Goal: Task Accomplishment & Management: Manage account settings

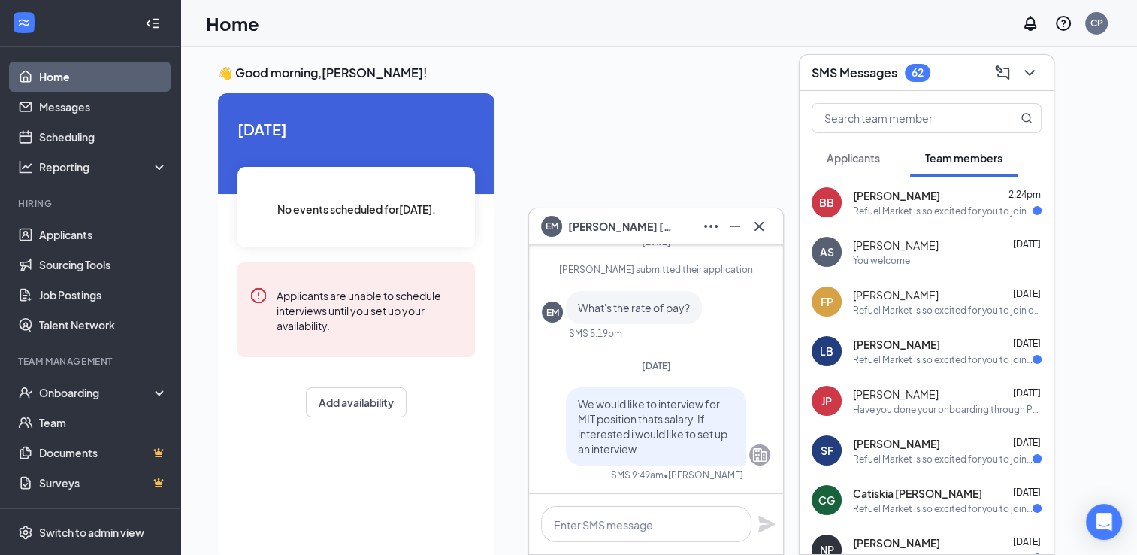
click at [689, 131] on div at bounding box center [803, 322] width 593 height 459
click at [92, 239] on link "Applicants" at bounding box center [103, 234] width 129 height 30
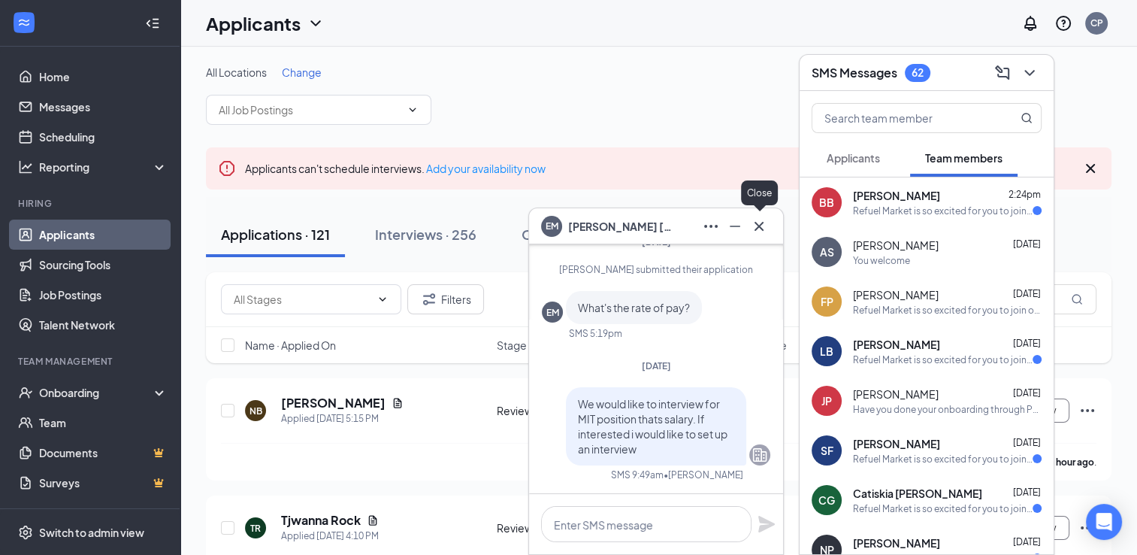
click at [760, 232] on icon "Cross" at bounding box center [759, 226] width 18 height 18
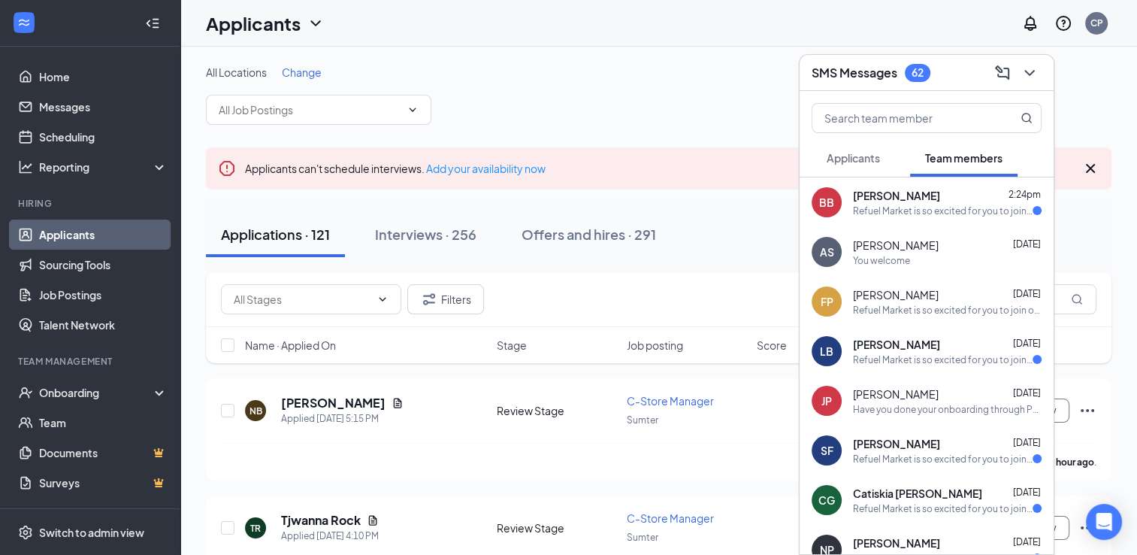
click at [722, 95] on div "All Locations Change" at bounding box center [659, 95] width 906 height 60
click at [1029, 74] on icon "ChevronDown" at bounding box center [1030, 73] width 10 height 6
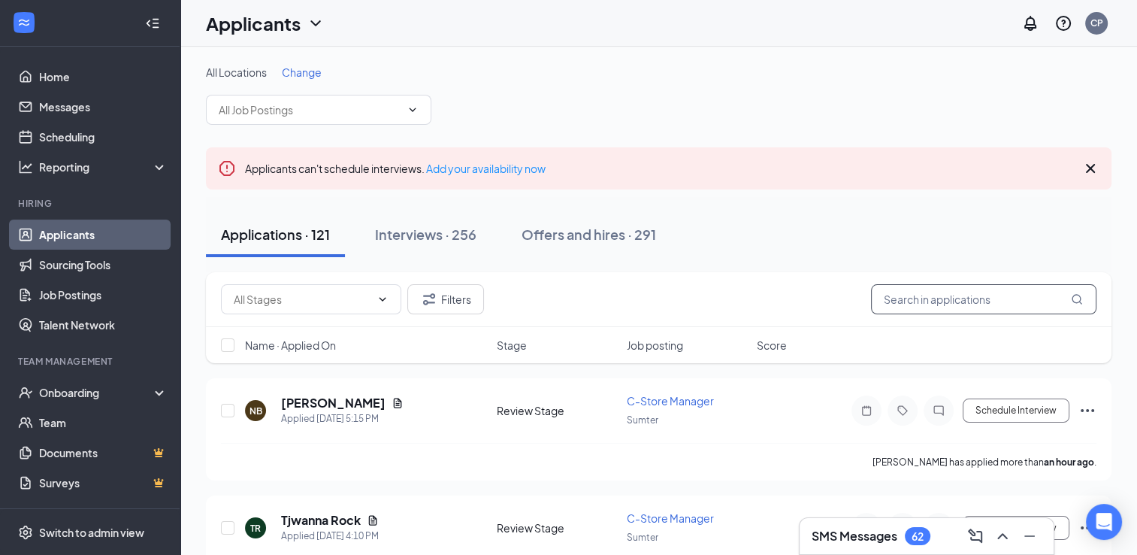
click at [906, 299] on input "text" at bounding box center [984, 299] width 226 height 30
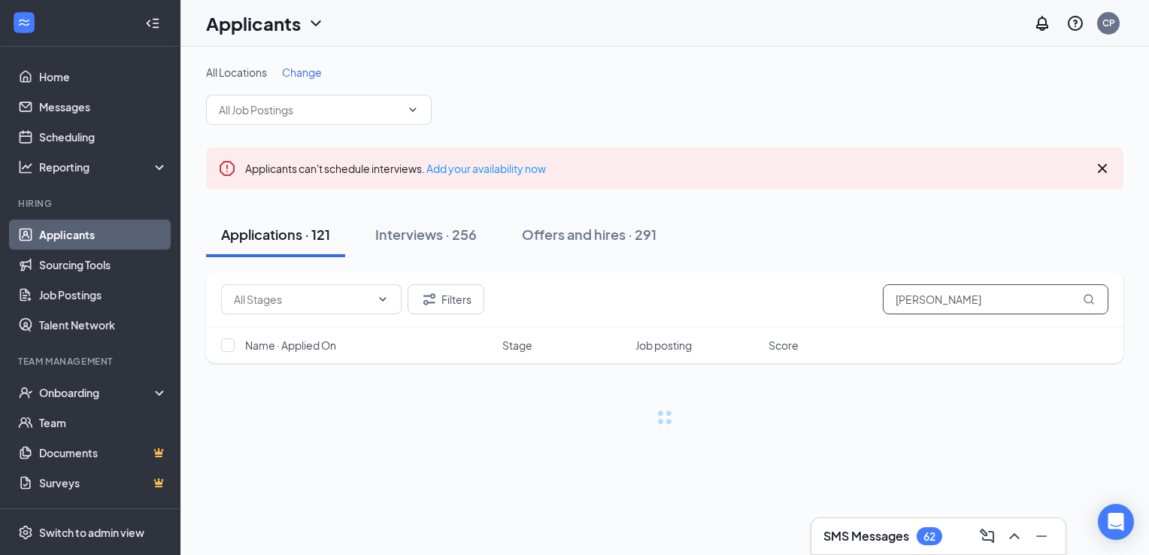
type input "[PERSON_NAME]"
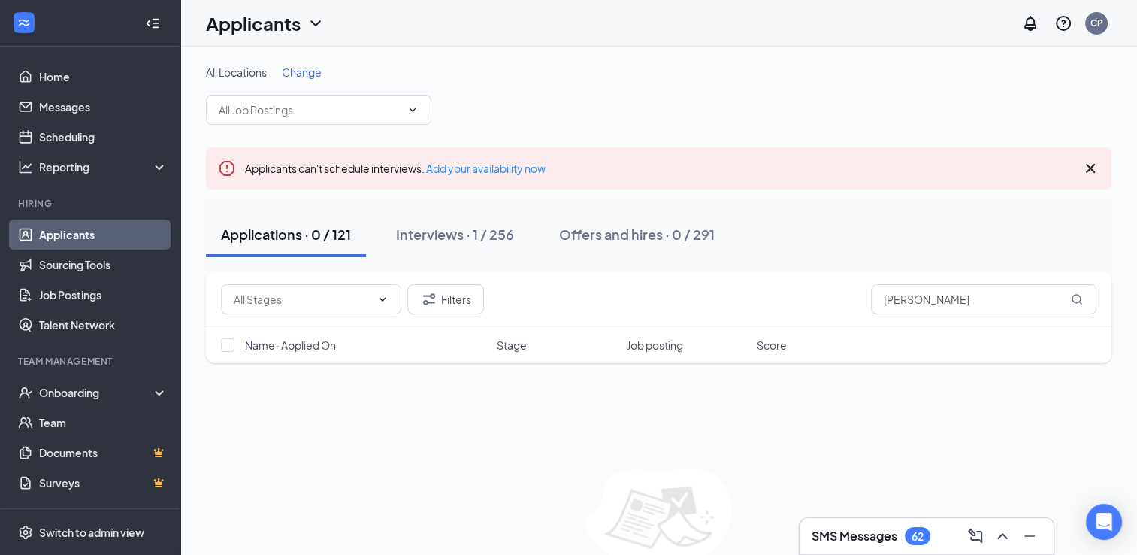
click at [331, 241] on div "Applications · 0 / 121" at bounding box center [286, 234] width 130 height 19
drag, startPoint x: 962, startPoint y: 304, endPoint x: 722, endPoint y: 321, distance: 241.2
click at [722, 321] on div "Filters [PERSON_NAME]" at bounding box center [659, 299] width 906 height 55
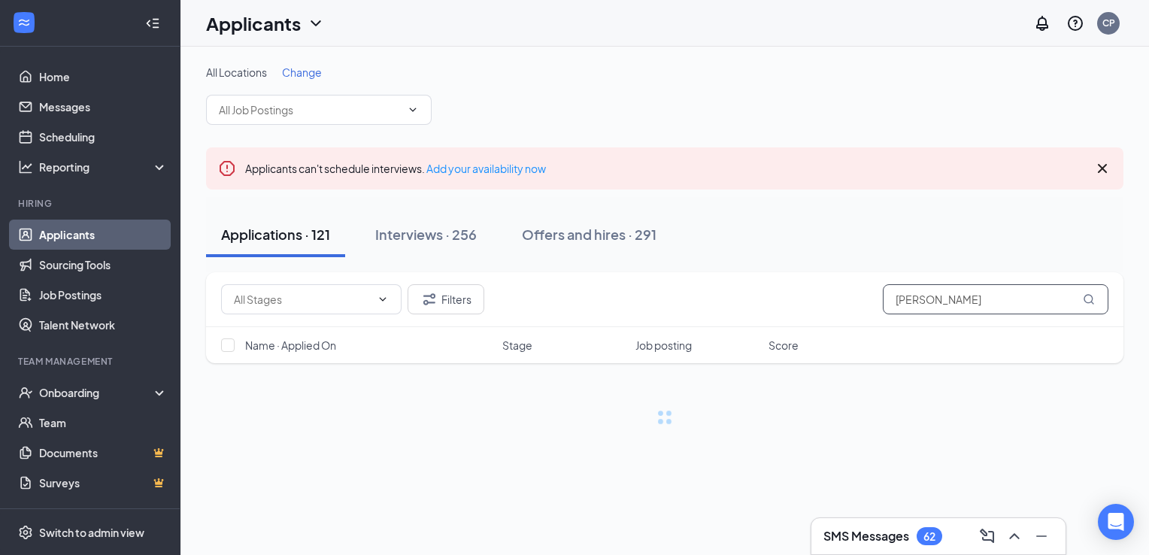
type input "[PERSON_NAME]"
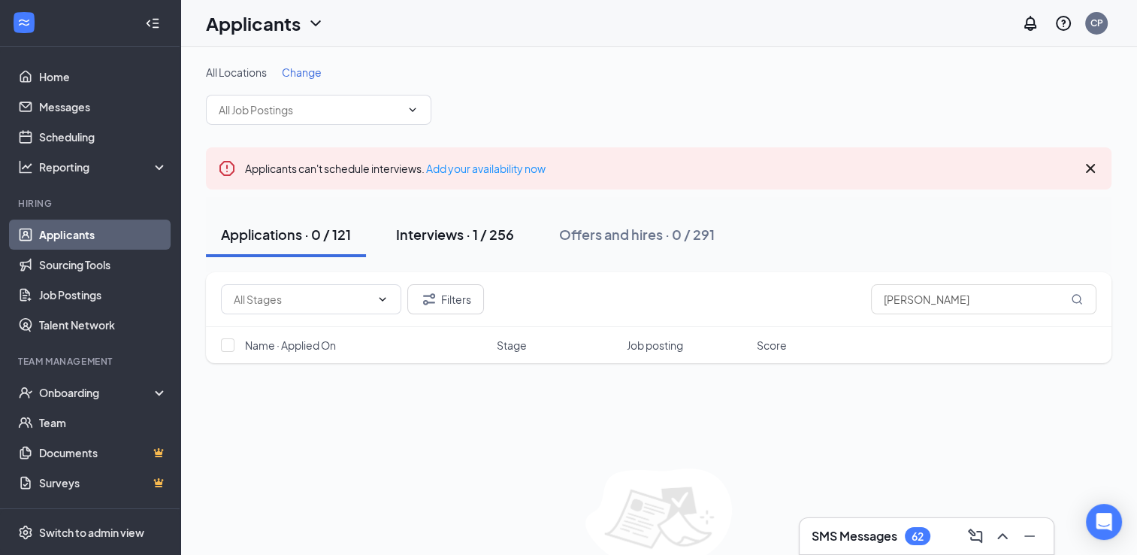
click at [448, 229] on div "Interviews · 1 / 256" at bounding box center [455, 234] width 118 height 19
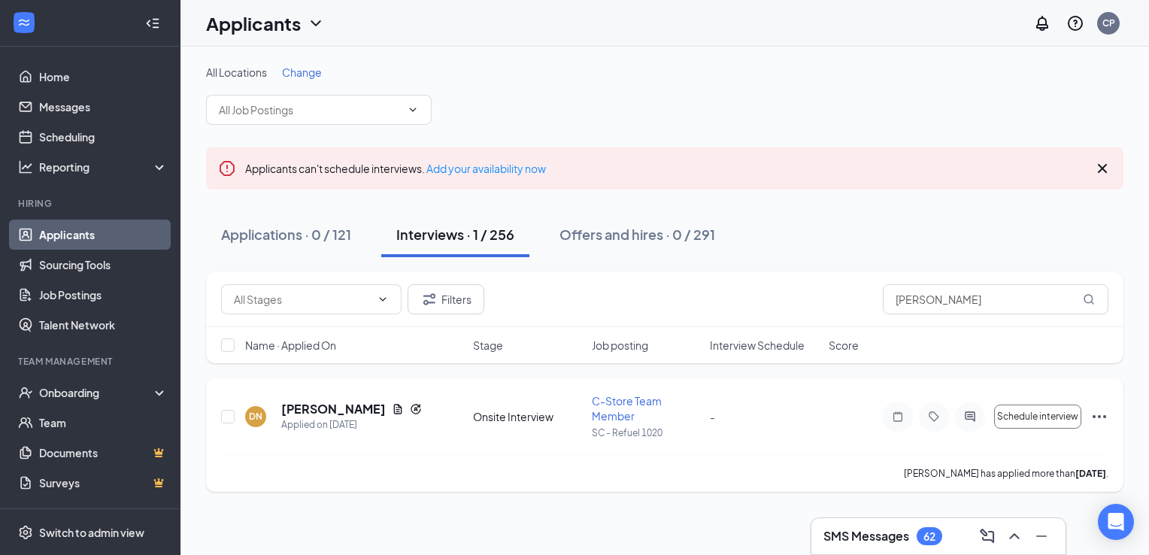
click at [1104, 412] on icon "Ellipses" at bounding box center [1099, 416] width 18 height 18
click at [773, 465] on div "[PERSON_NAME] has applied more than [DATE] ." at bounding box center [664, 473] width 887 height 38
click at [416, 110] on icon "ChevronDown" at bounding box center [413, 110] width 12 height 12
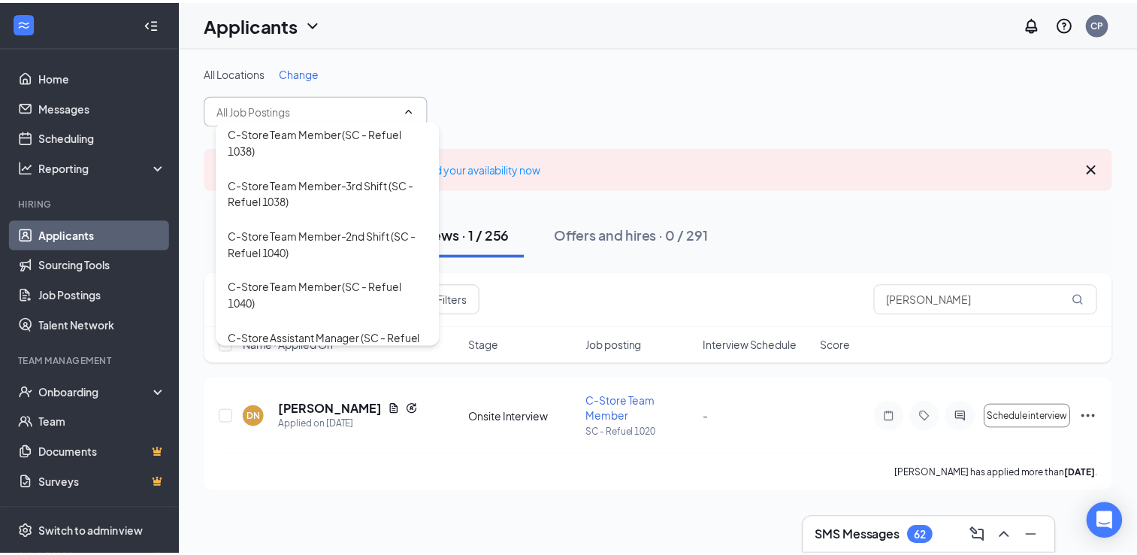
scroll to position [1291, 0]
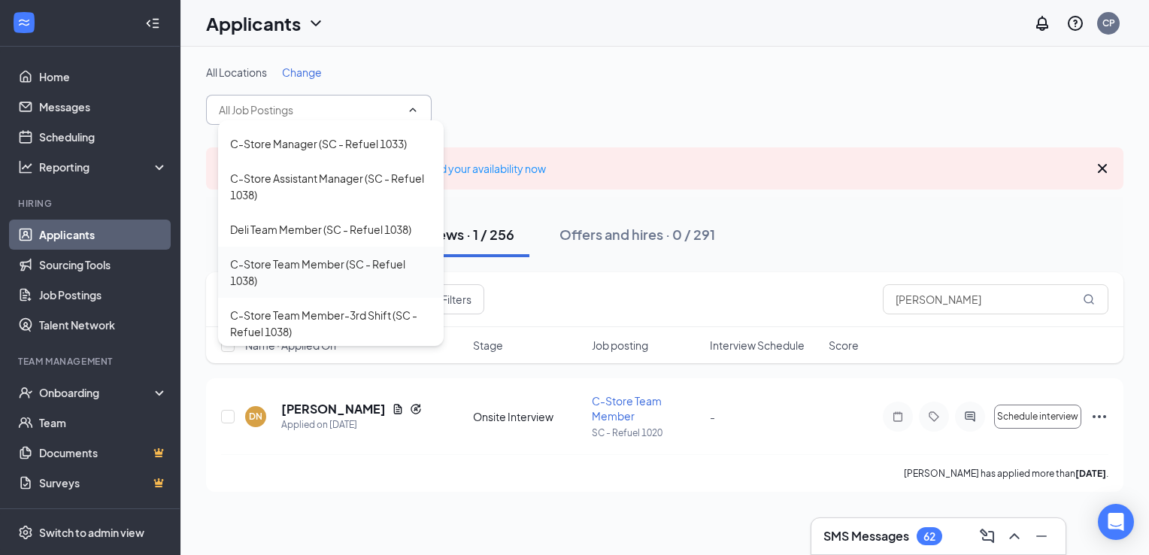
click at [305, 256] on div "C-Store Team Member (SC - Refuel 1038)" at bounding box center [330, 272] width 201 height 33
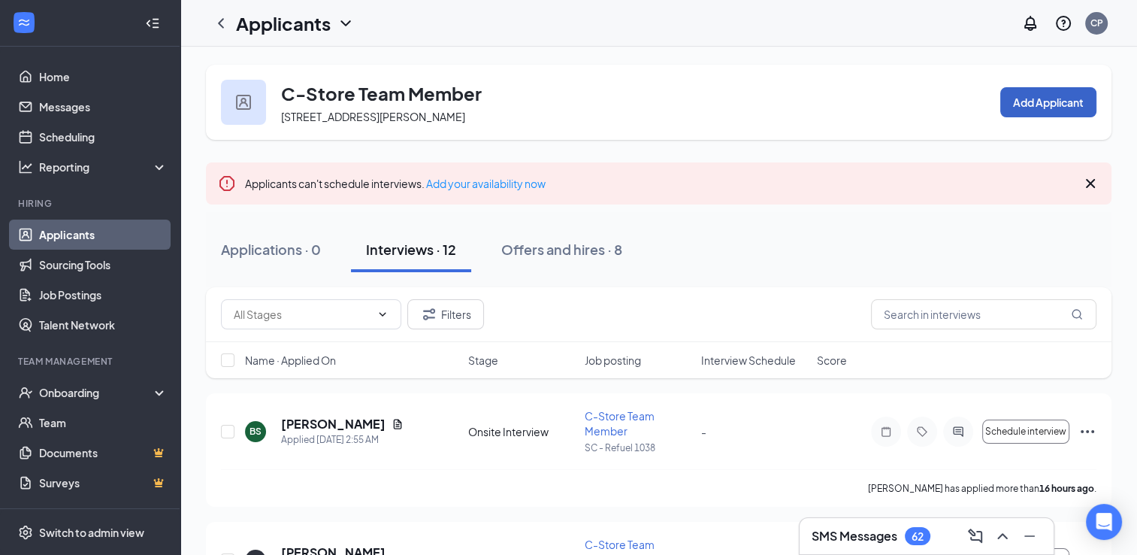
click at [1061, 98] on button "Add Applicant" at bounding box center [1049, 102] width 96 height 30
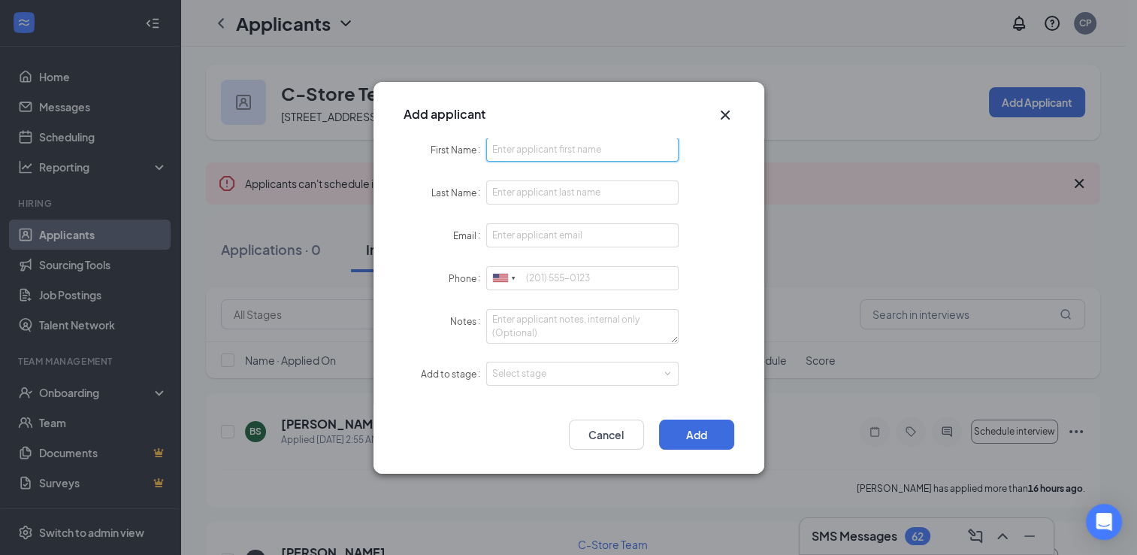
click at [555, 159] on input "First Name" at bounding box center [582, 150] width 193 height 24
type input "dara"
click at [546, 186] on input "Last Name" at bounding box center [582, 192] width 193 height 24
type input "b"
type input "[PERSON_NAME]"
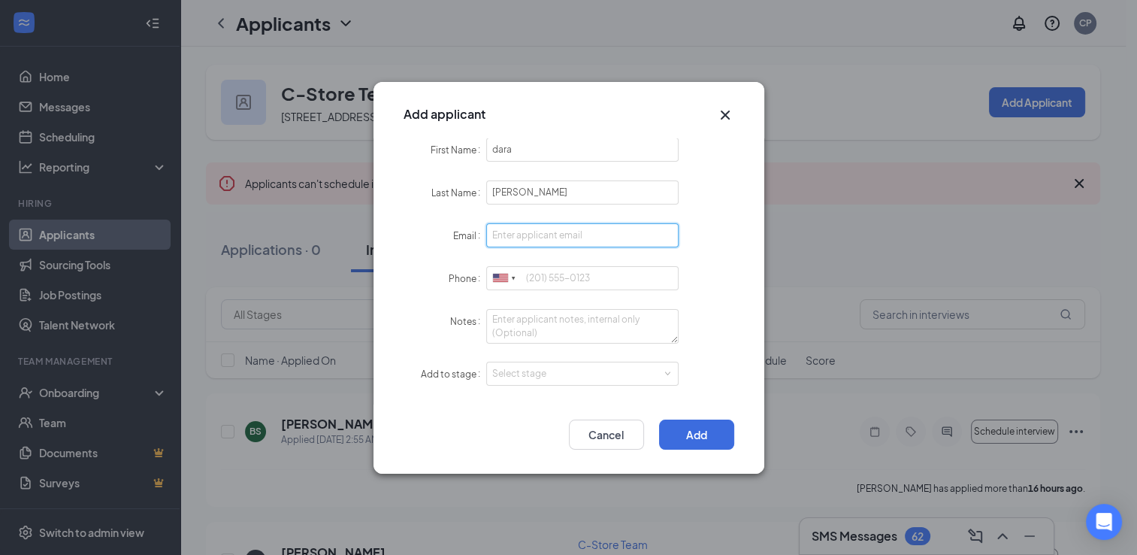
click at [522, 241] on input "Email" at bounding box center [582, 235] width 193 height 24
type input "[EMAIL_ADDRESS][DOMAIN_NAME]"
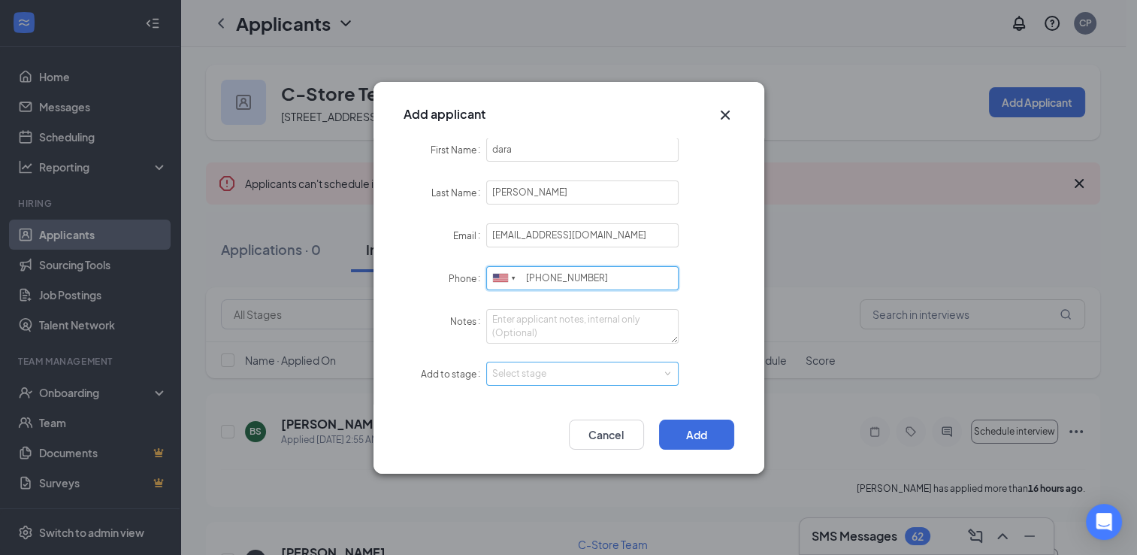
click at [562, 376] on div "Select stage" at bounding box center [579, 373] width 174 height 15
type input "[PHONE_NUMBER]"
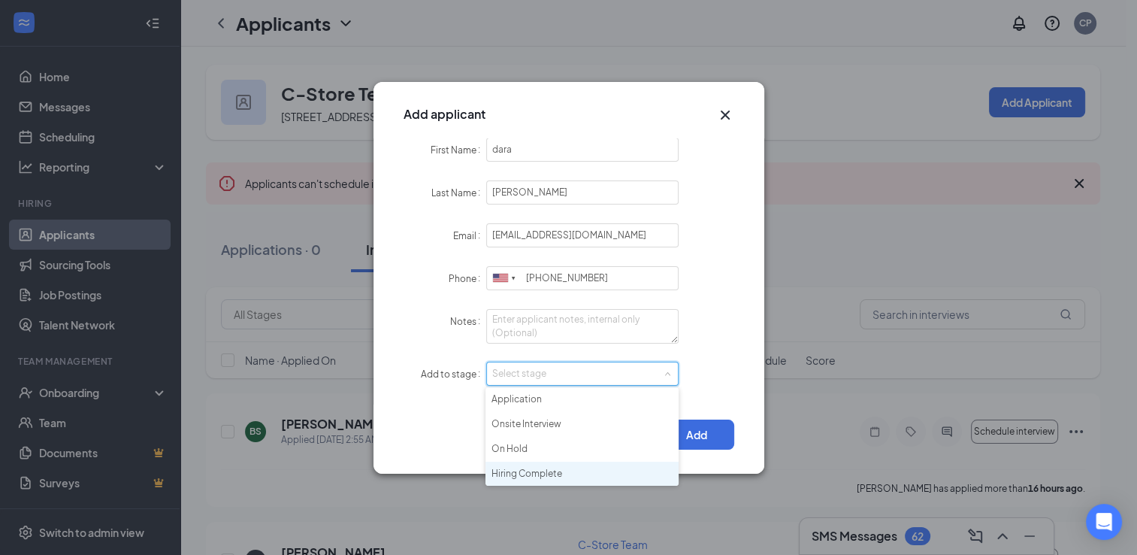
click at [533, 474] on li "Hiring Complete" at bounding box center [582, 474] width 193 height 25
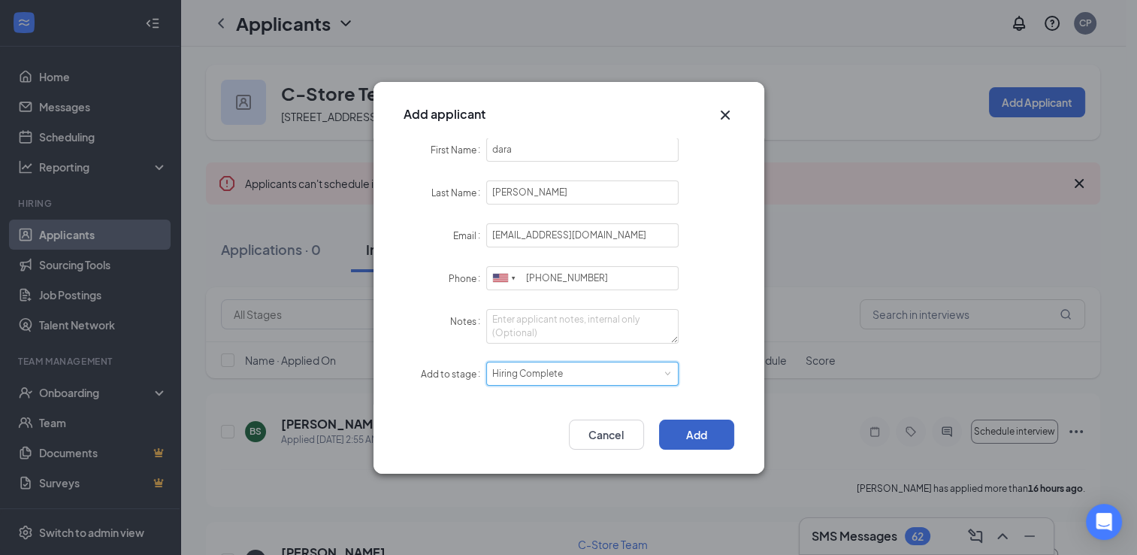
click at [698, 436] on button "Add" at bounding box center [696, 434] width 75 height 30
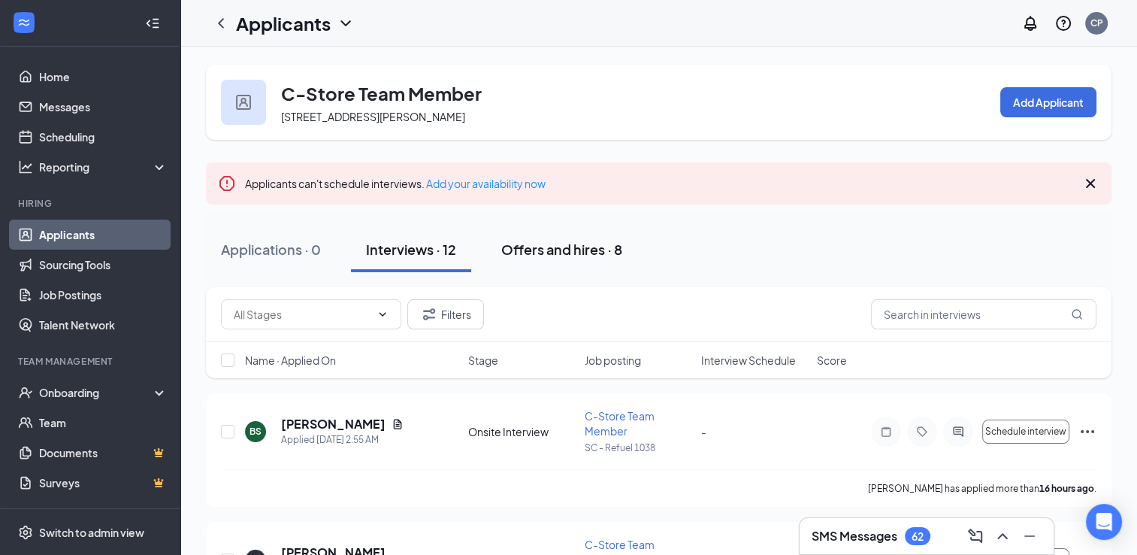
click at [556, 254] on div "Offers and hires · 8" at bounding box center [561, 249] width 121 height 19
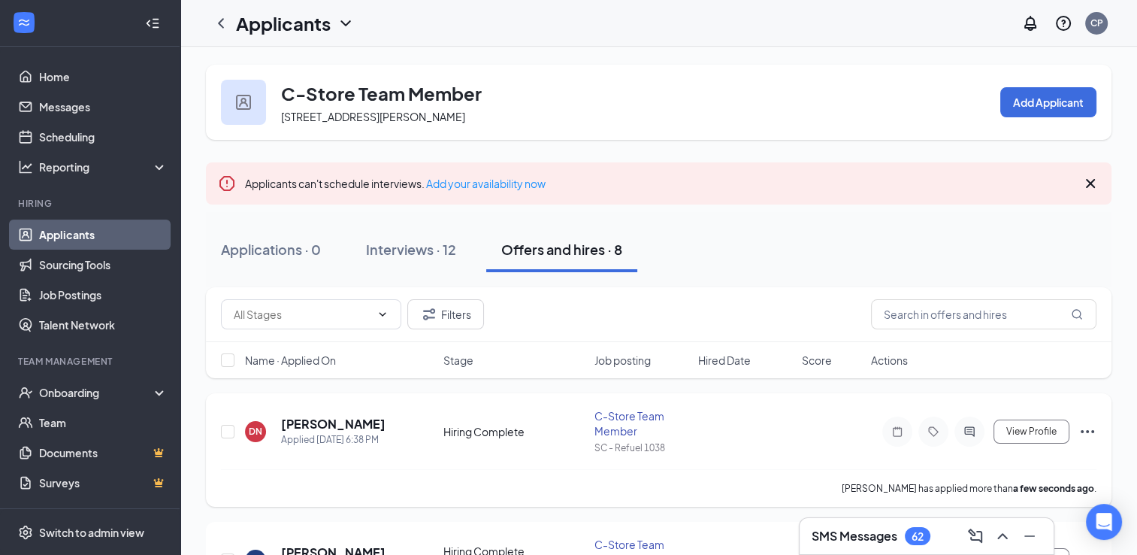
click at [1090, 428] on icon "Ellipses" at bounding box center [1088, 431] width 18 height 18
click at [1002, 465] on p "[PERSON_NAME] as hired" at bounding box center [1019, 462] width 129 height 15
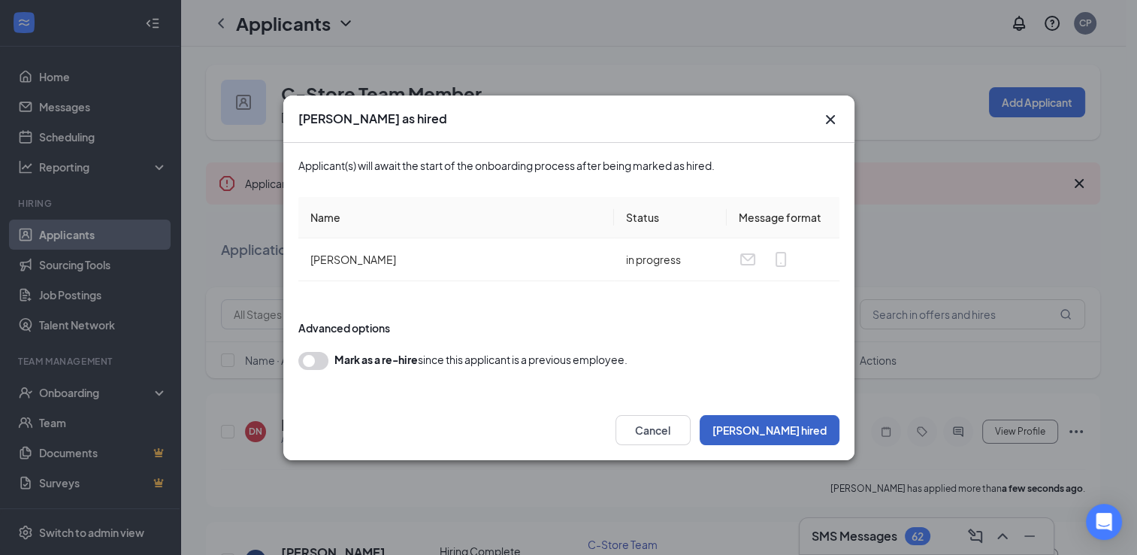
click at [817, 436] on button "[PERSON_NAME] hired" at bounding box center [770, 430] width 140 height 30
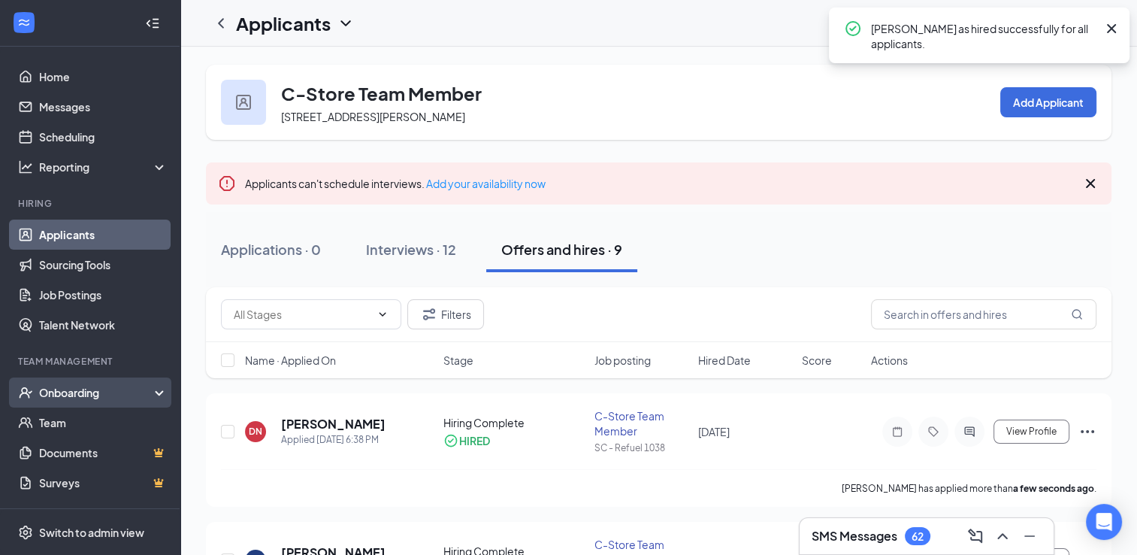
click at [84, 395] on div "Onboarding" at bounding box center [97, 392] width 116 height 15
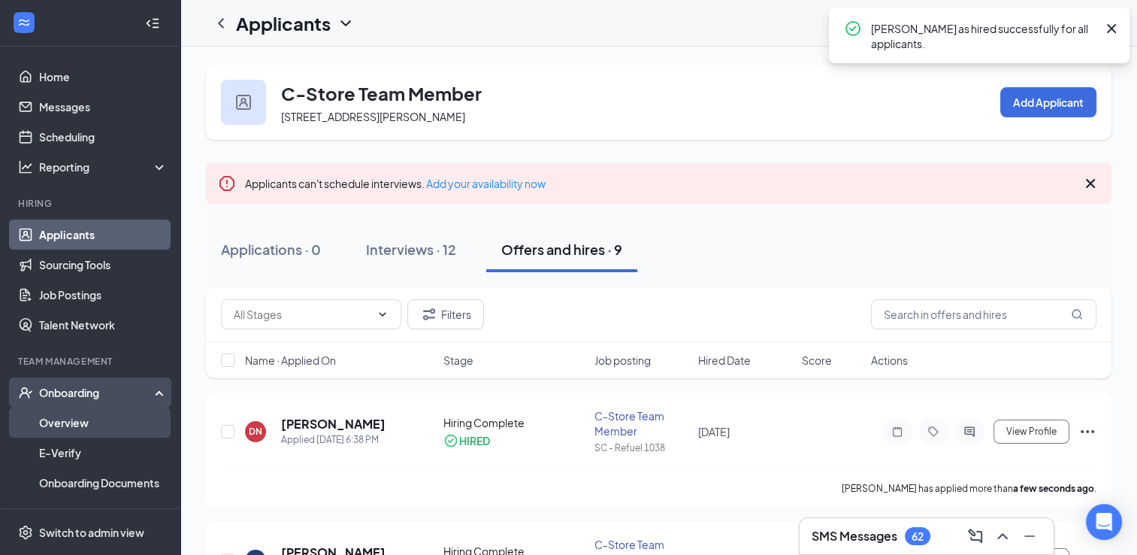
click at [75, 423] on link "Overview" at bounding box center [103, 422] width 129 height 30
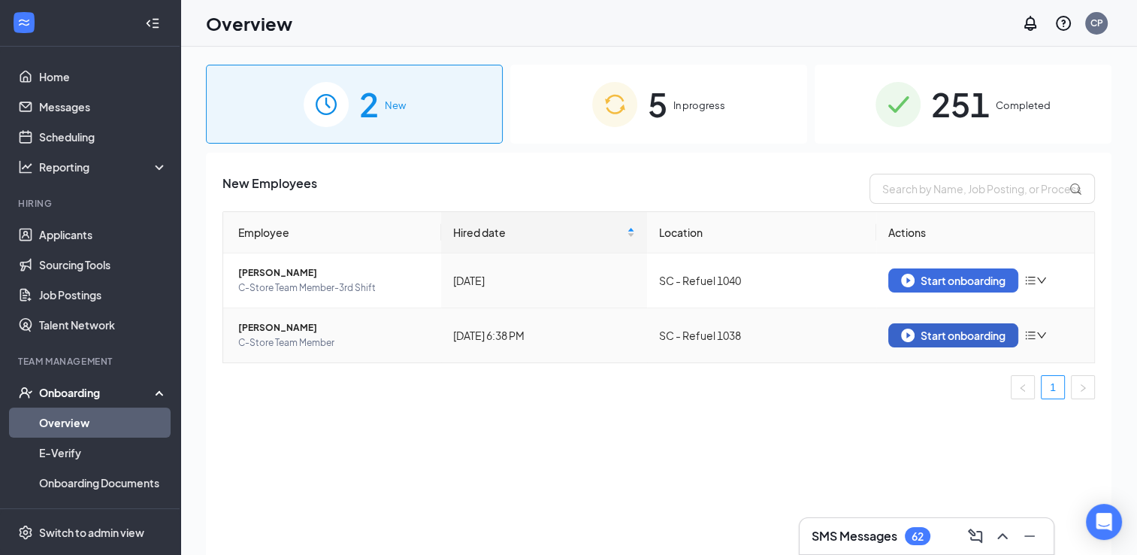
click at [953, 336] on div "Start onboarding" at bounding box center [953, 335] width 104 height 14
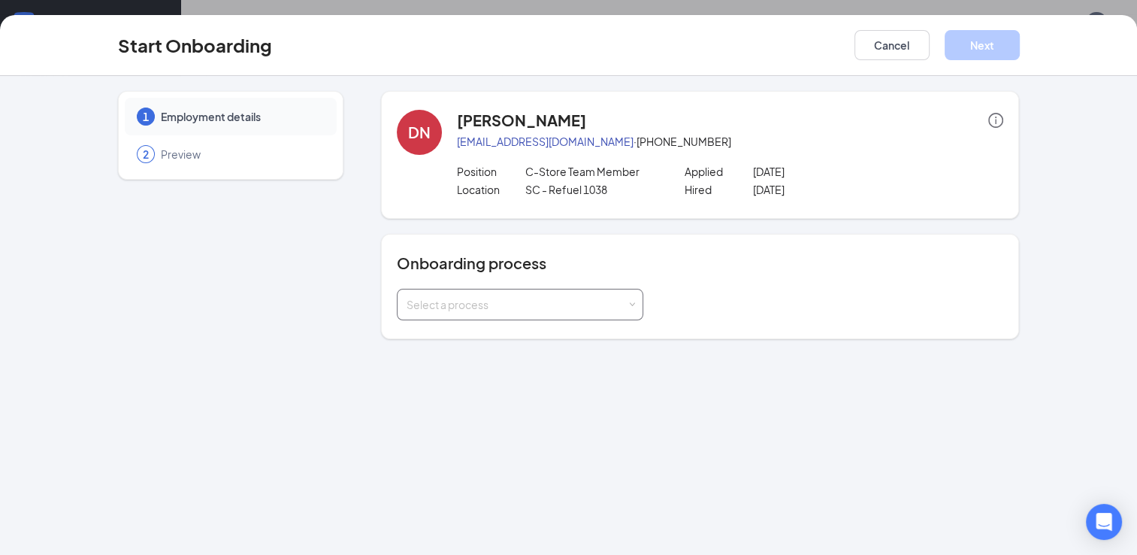
click at [602, 301] on div "Select a process" at bounding box center [517, 304] width 220 height 15
click at [584, 335] on li "New Hire Documentation" at bounding box center [519, 335] width 247 height 27
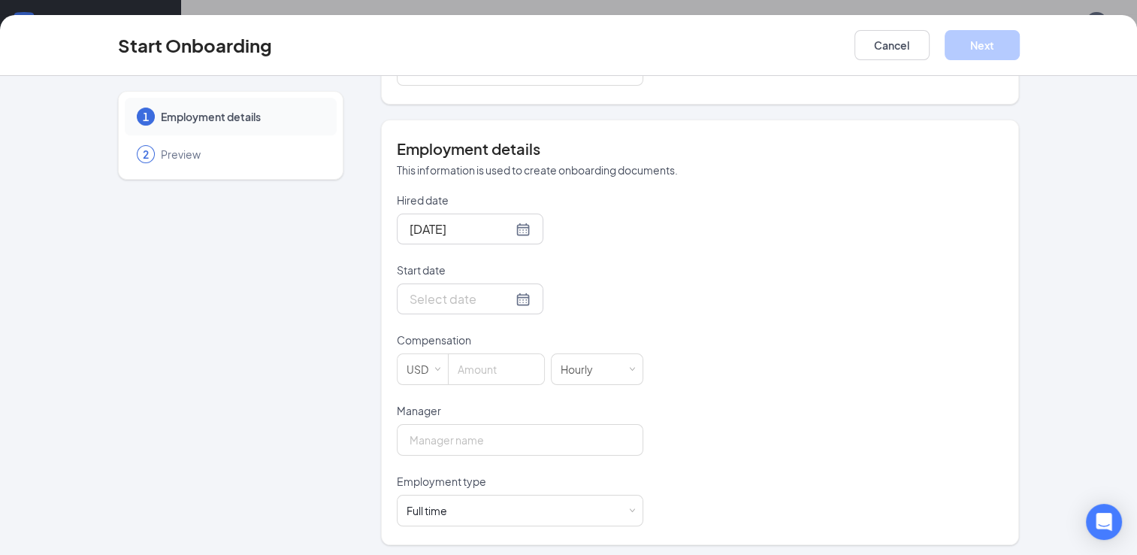
scroll to position [238, 0]
click at [503, 293] on div at bounding box center [470, 295] width 121 height 19
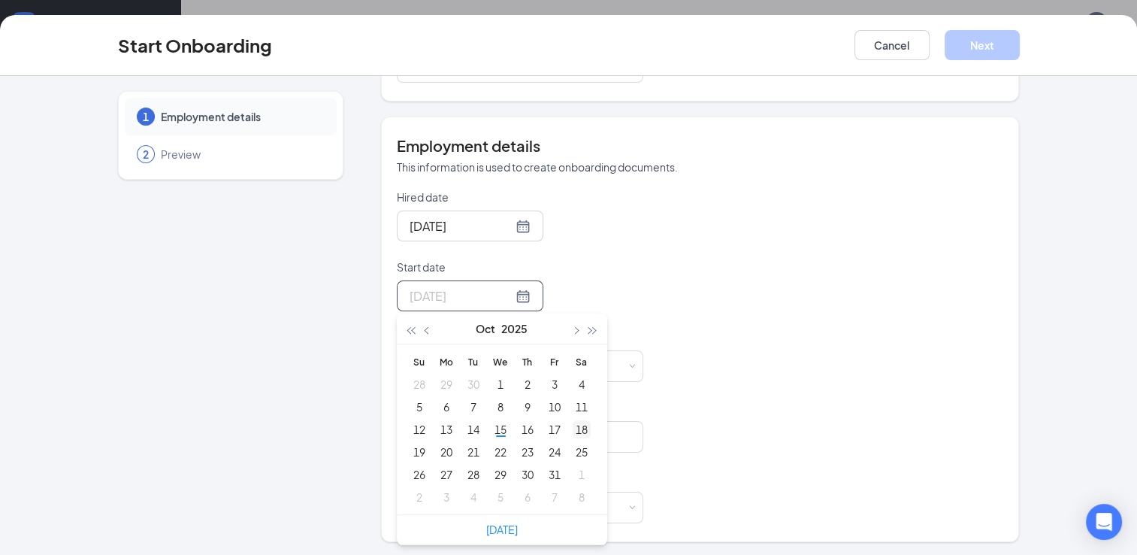
type input "[DATE]"
click at [576, 428] on div "18" at bounding box center [582, 429] width 18 height 18
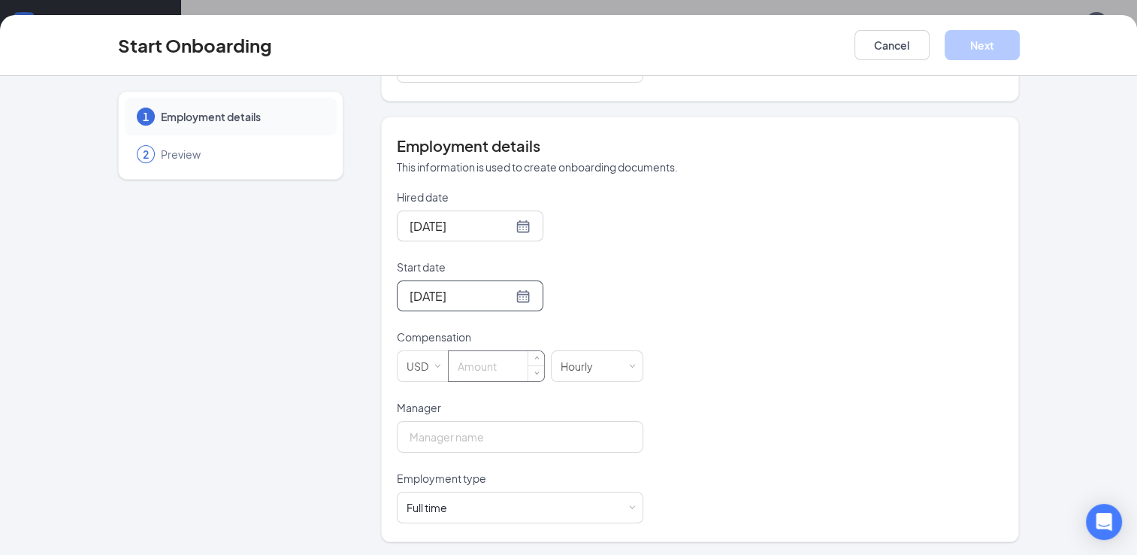
click at [484, 365] on input at bounding box center [496, 366] width 95 height 30
type input "12.5"
click at [466, 437] on input "Manager" at bounding box center [520, 437] width 247 height 32
type input "[PERSON_NAME]"
click at [603, 507] on div "Full time Works 30+ hours per week and is reasonably expected to work" at bounding box center [520, 507] width 227 height 30
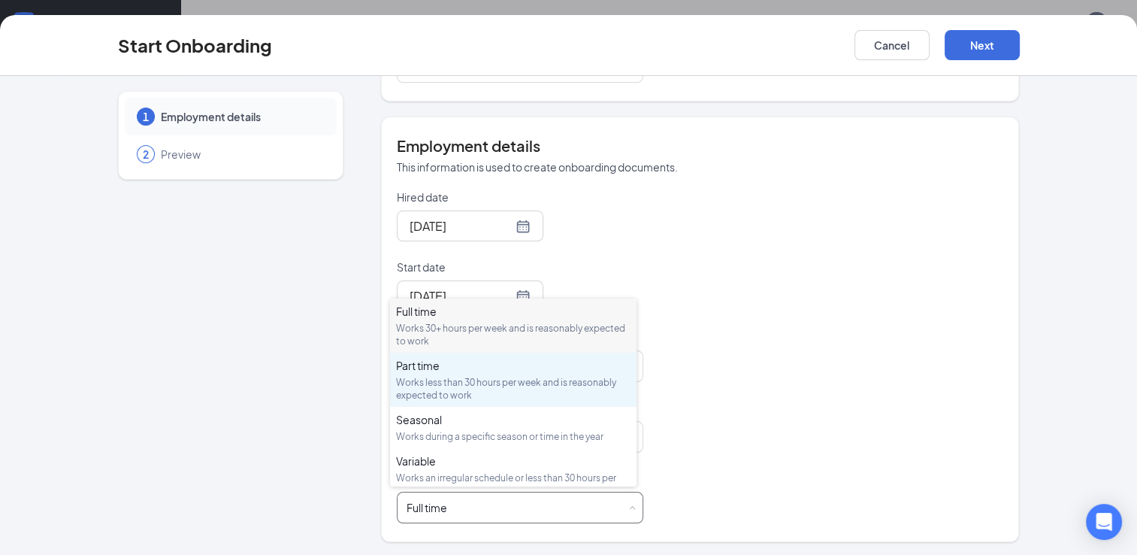
click at [536, 382] on div "Works less than 30 hours per week and is reasonably expected to work" at bounding box center [513, 389] width 235 height 26
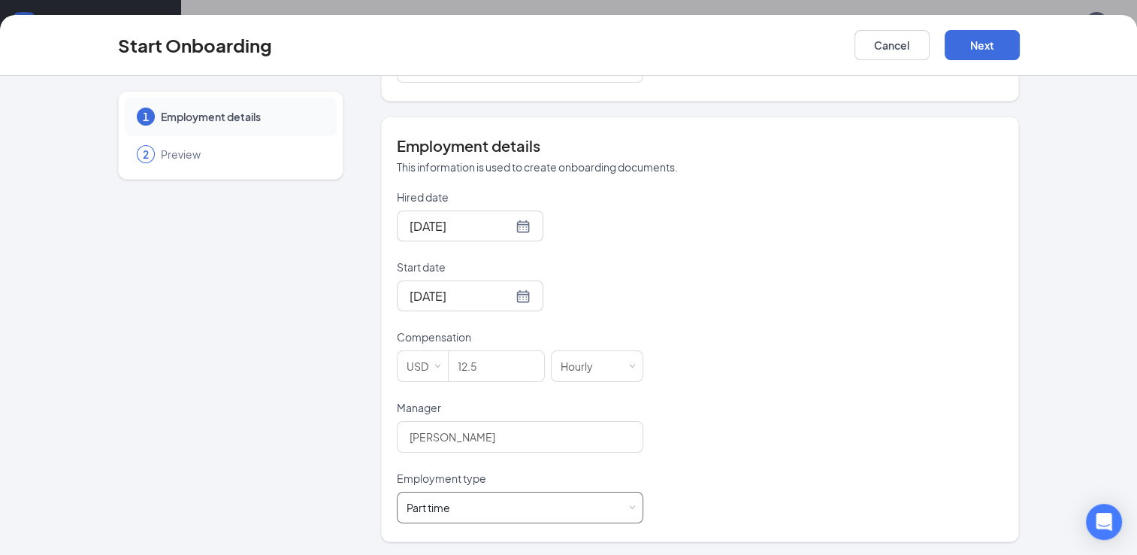
scroll to position [68, 0]
click at [988, 43] on button "Next" at bounding box center [982, 45] width 75 height 30
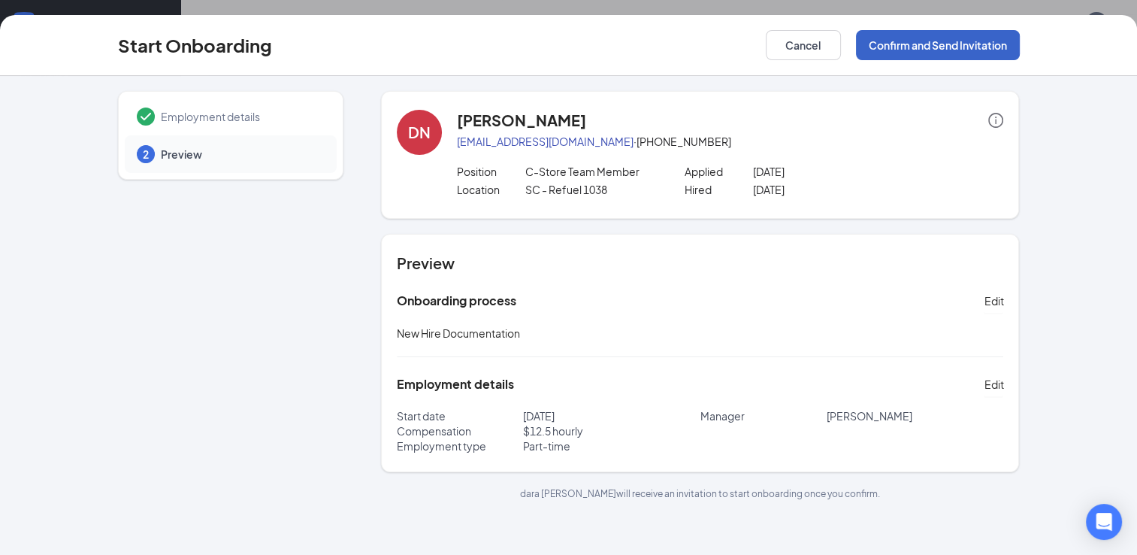
click at [950, 47] on button "Confirm and Send Invitation" at bounding box center [938, 45] width 164 height 30
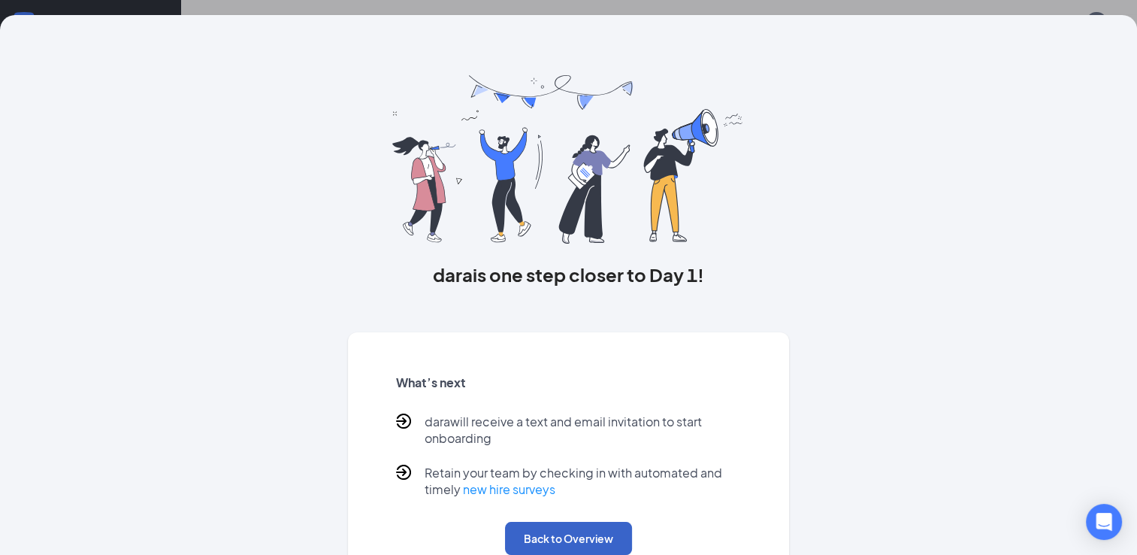
click at [592, 540] on button "Back to Overview" at bounding box center [568, 538] width 127 height 33
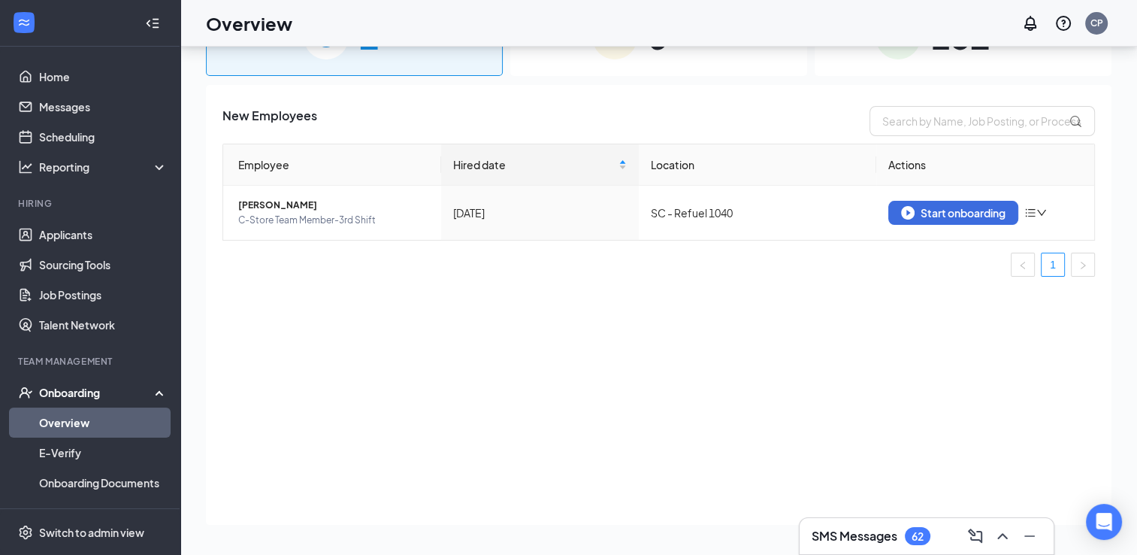
click at [90, 396] on div "Onboarding" at bounding box center [97, 392] width 116 height 15
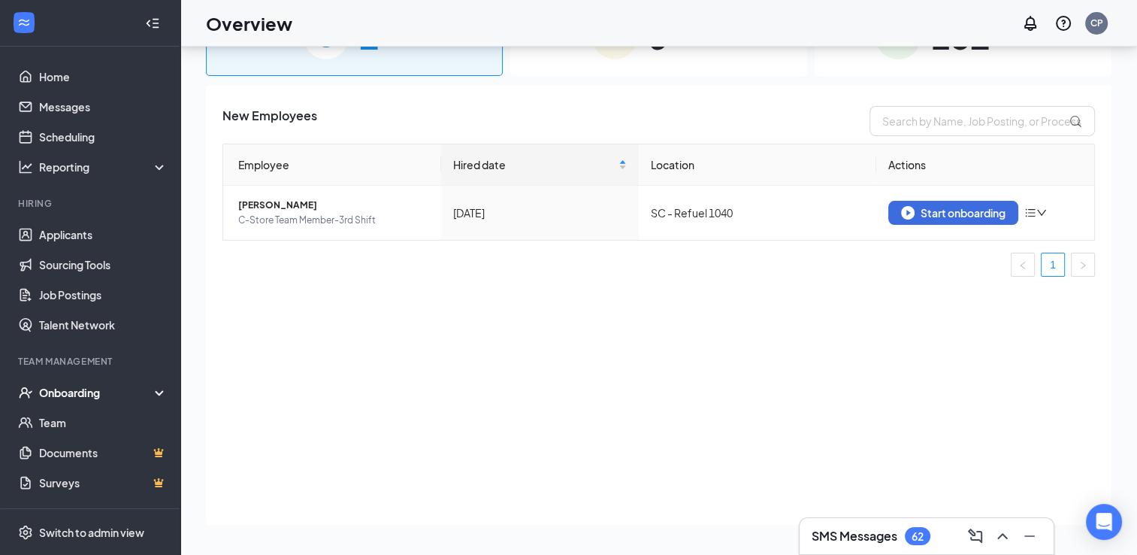
click at [90, 402] on div "Onboarding" at bounding box center [90, 392] width 180 height 30
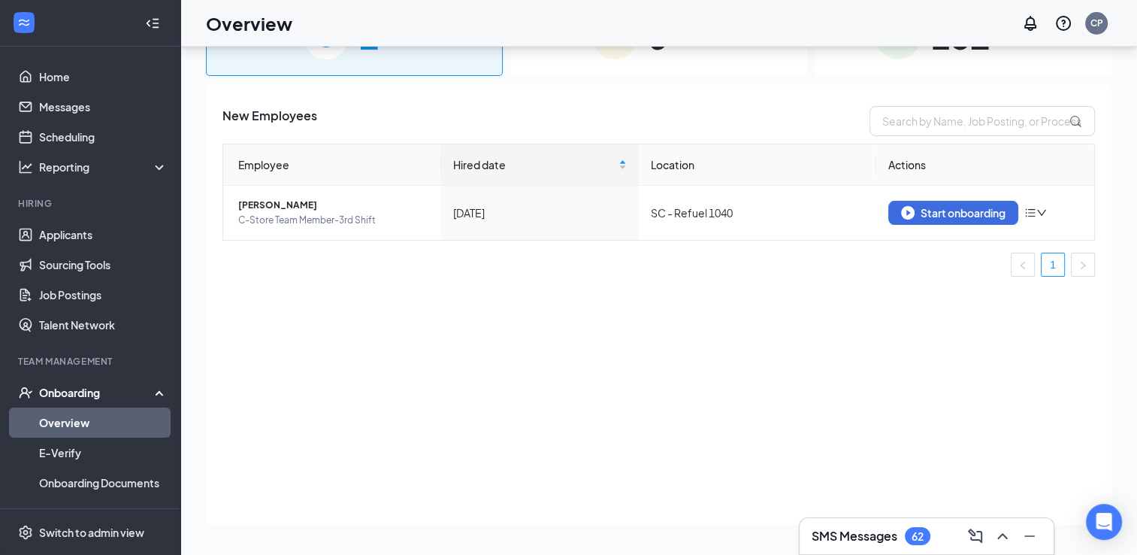
click at [90, 429] on link "Overview" at bounding box center [103, 422] width 129 height 30
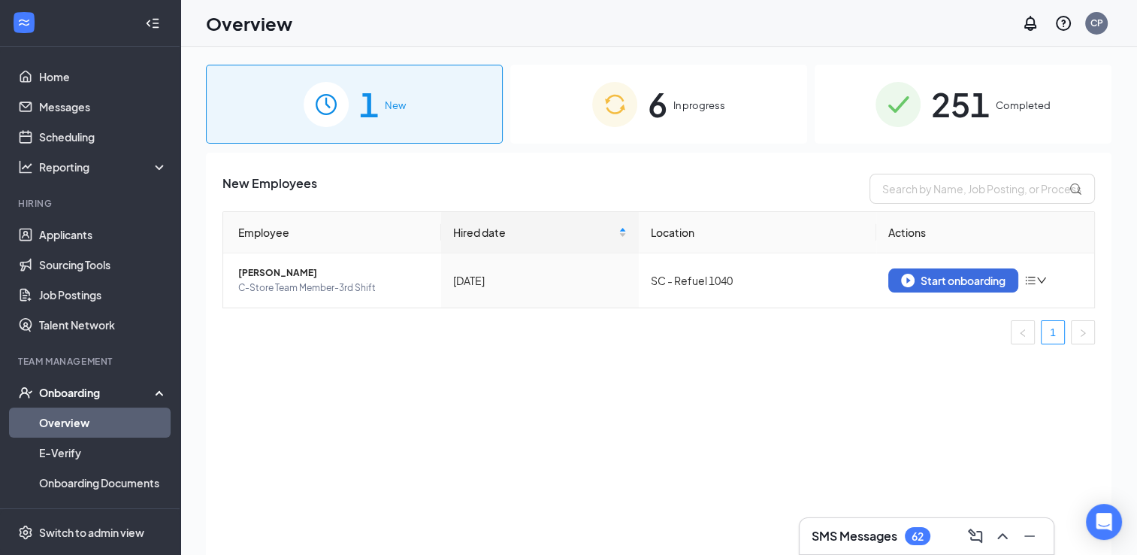
click at [713, 107] on span "In progress" at bounding box center [700, 105] width 52 height 15
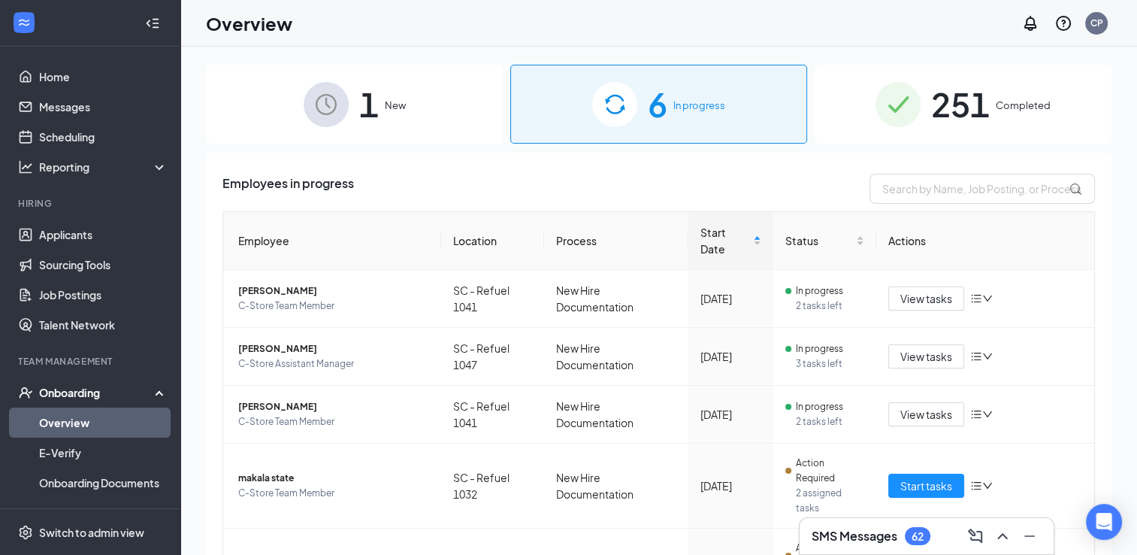
click at [364, 114] on span "1" at bounding box center [369, 104] width 20 height 52
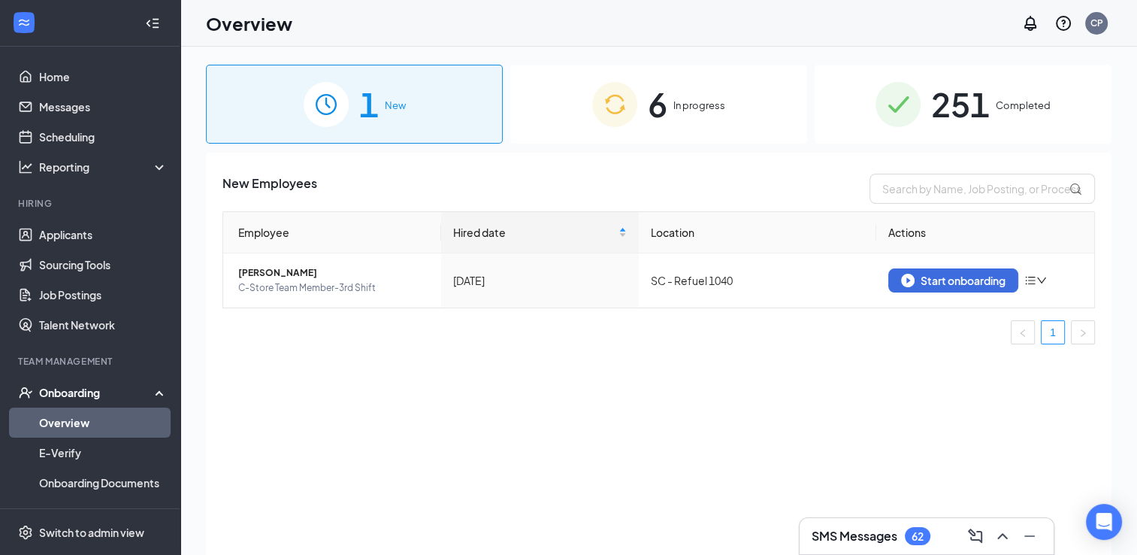
click at [646, 113] on div "6 In progress" at bounding box center [658, 104] width 297 height 79
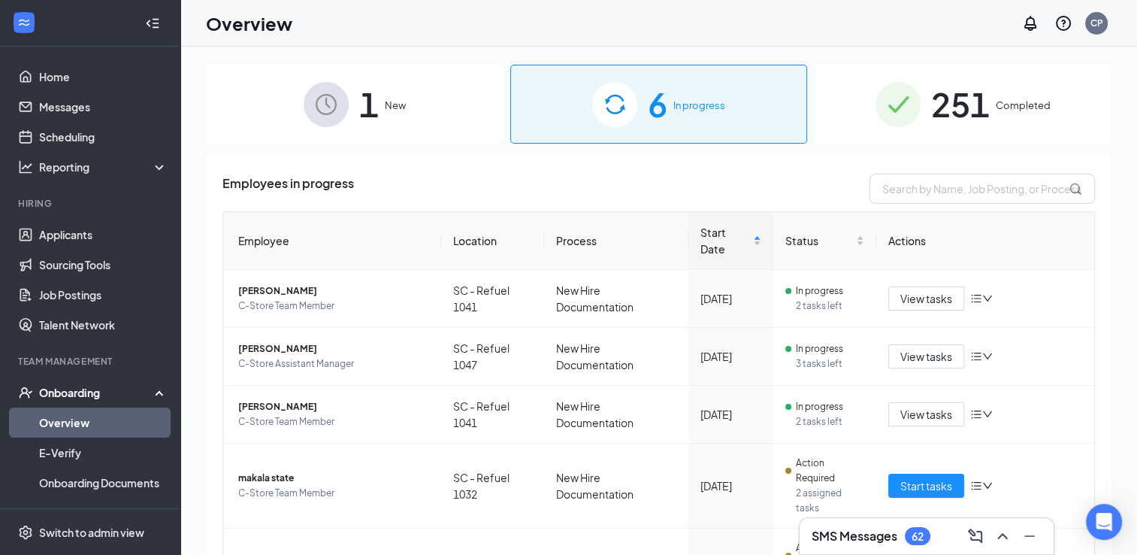
click at [692, 121] on div "6 In progress" at bounding box center [658, 104] width 297 height 79
click at [85, 395] on div "Onboarding" at bounding box center [97, 392] width 116 height 15
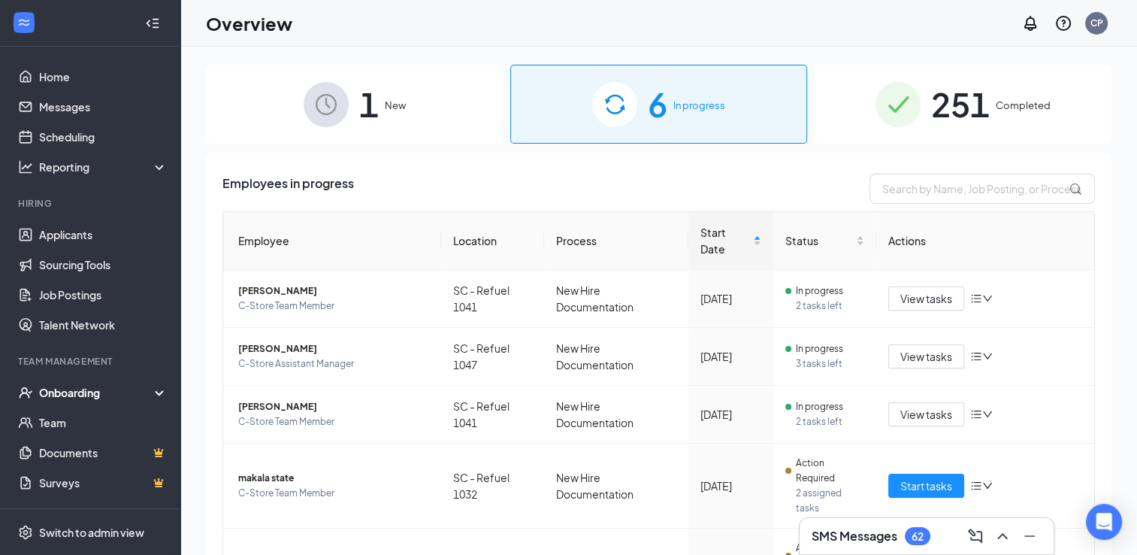
click at [73, 394] on div "Onboarding" at bounding box center [97, 392] width 116 height 15
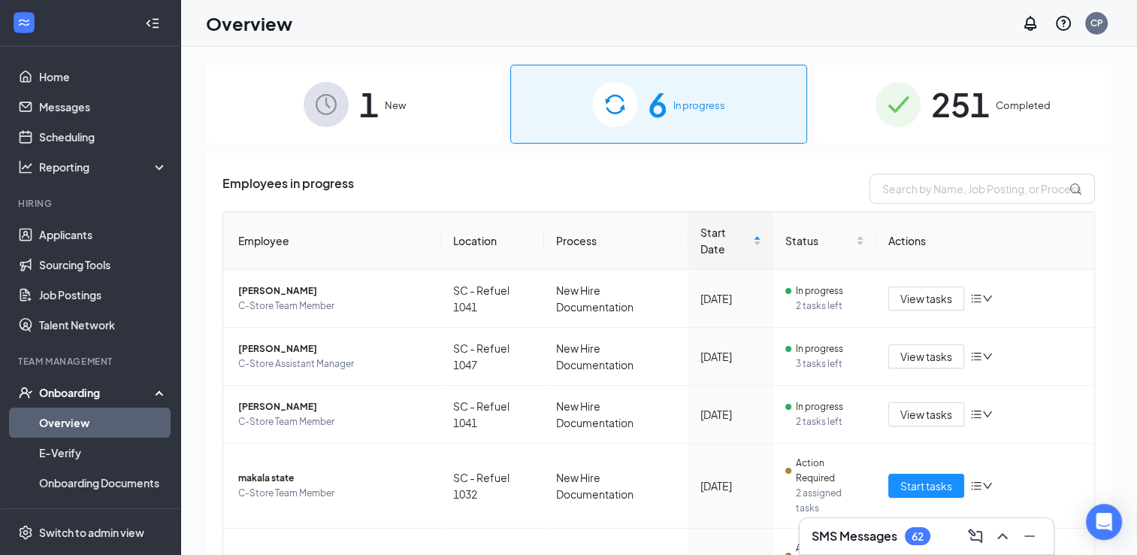
click at [57, 419] on link "Overview" at bounding box center [103, 422] width 129 height 30
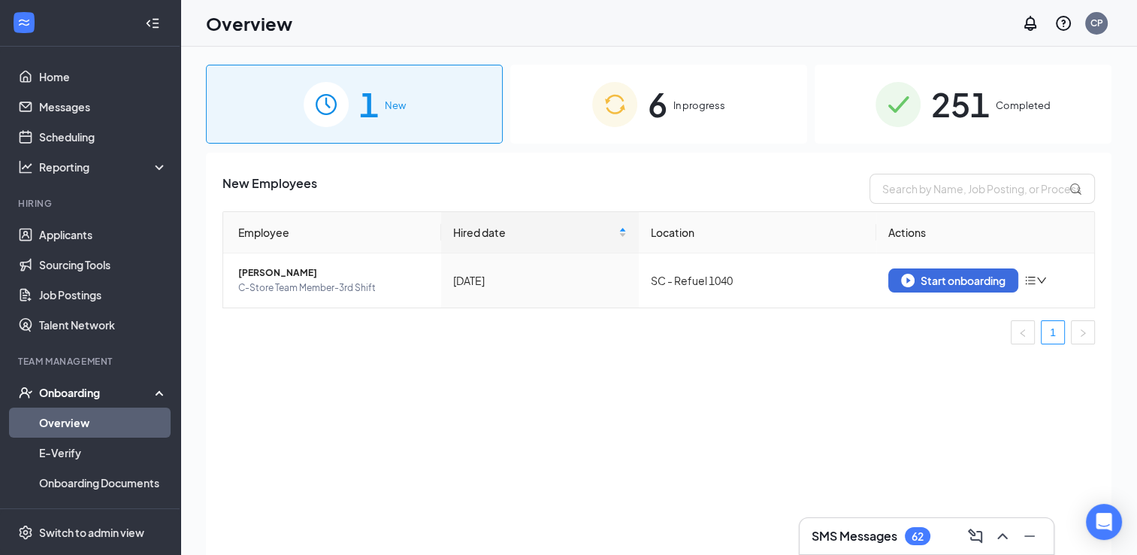
click at [715, 95] on div "6 In progress" at bounding box center [658, 104] width 297 height 79
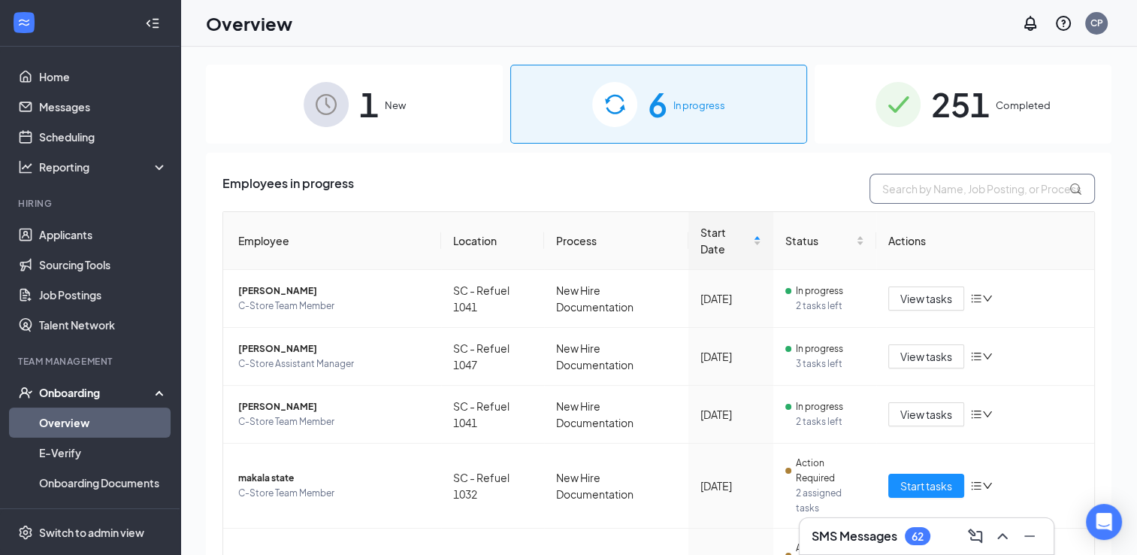
click at [910, 188] on input "text" at bounding box center [983, 189] width 226 height 30
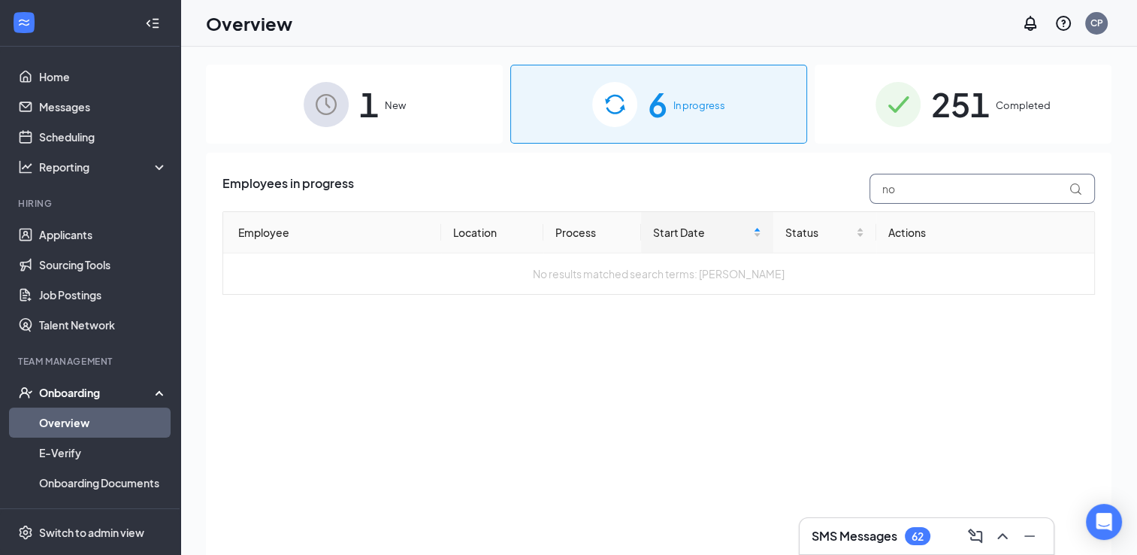
type input "n"
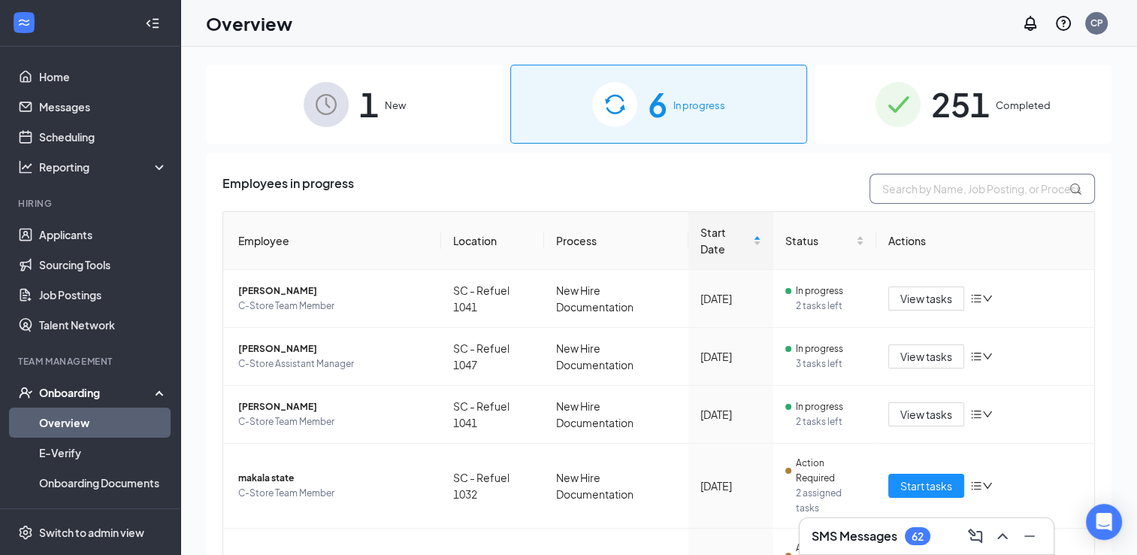
click at [952, 186] on input "text" at bounding box center [983, 189] width 226 height 30
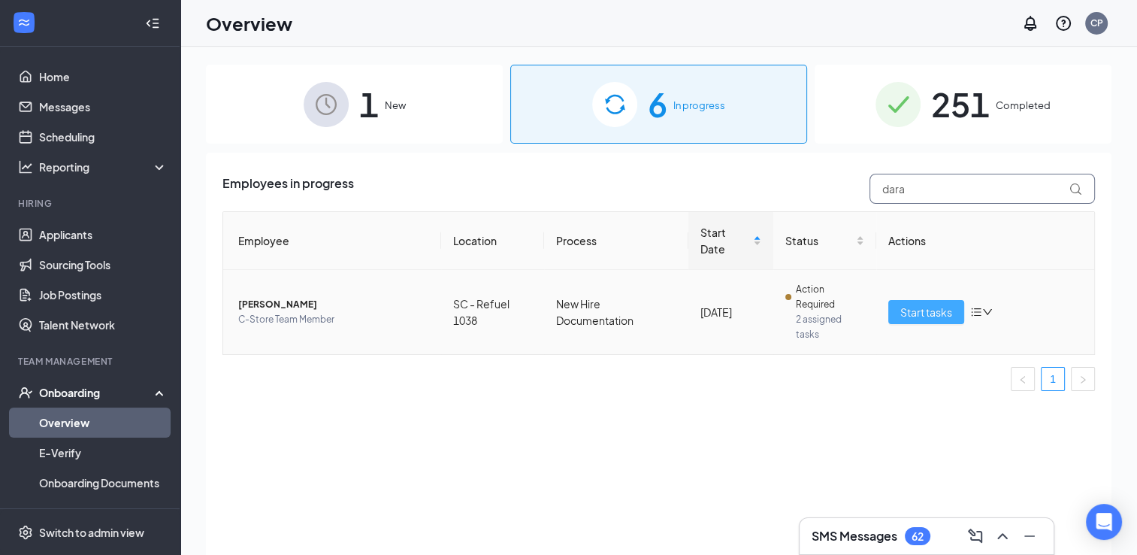
type input "dara"
click at [939, 319] on span "Start tasks" at bounding box center [927, 312] width 52 height 17
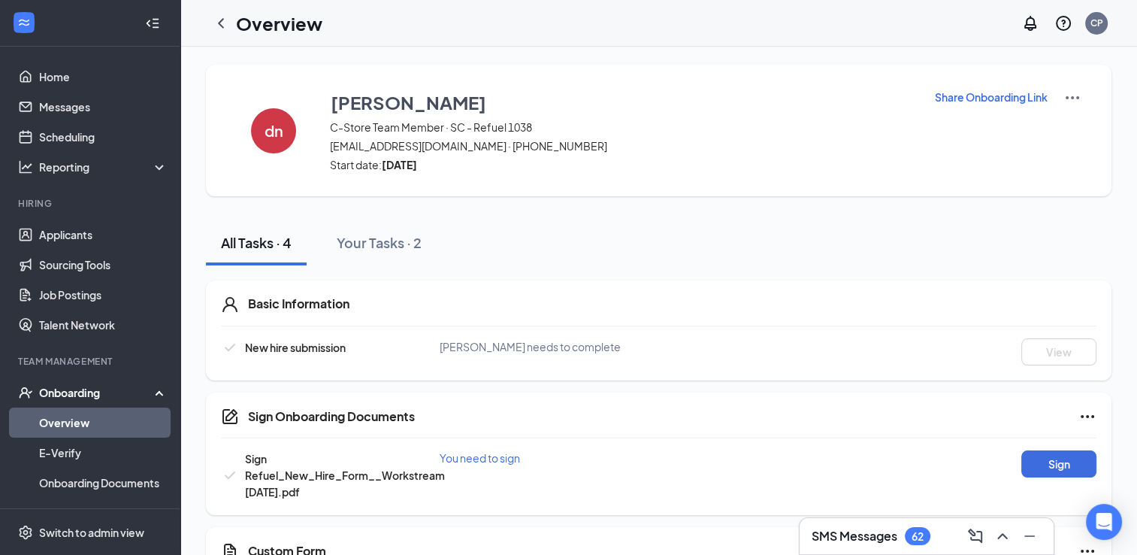
scroll to position [128, 0]
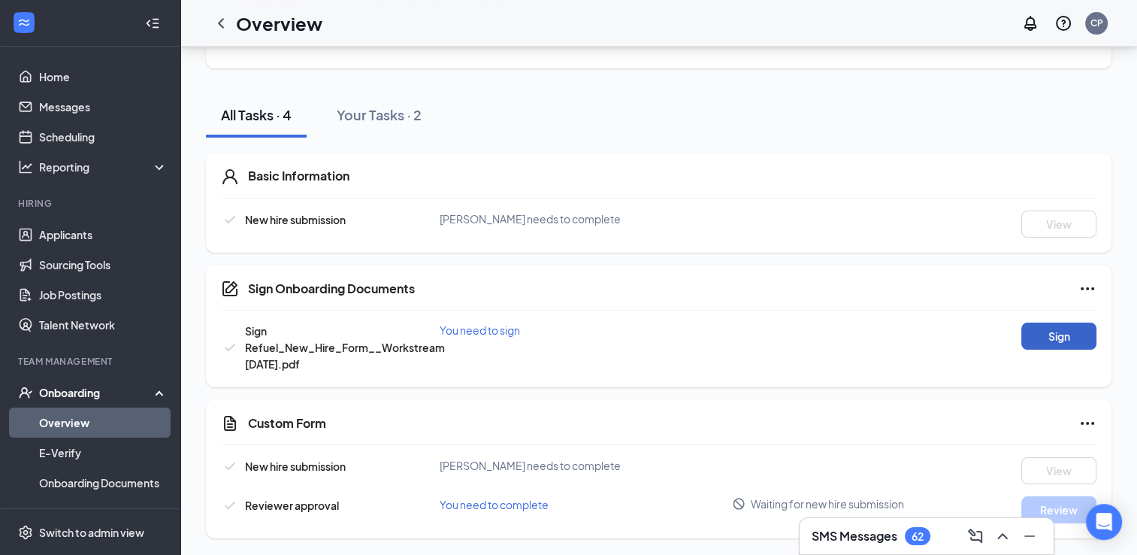
click at [1049, 335] on button "Sign" at bounding box center [1059, 335] width 75 height 27
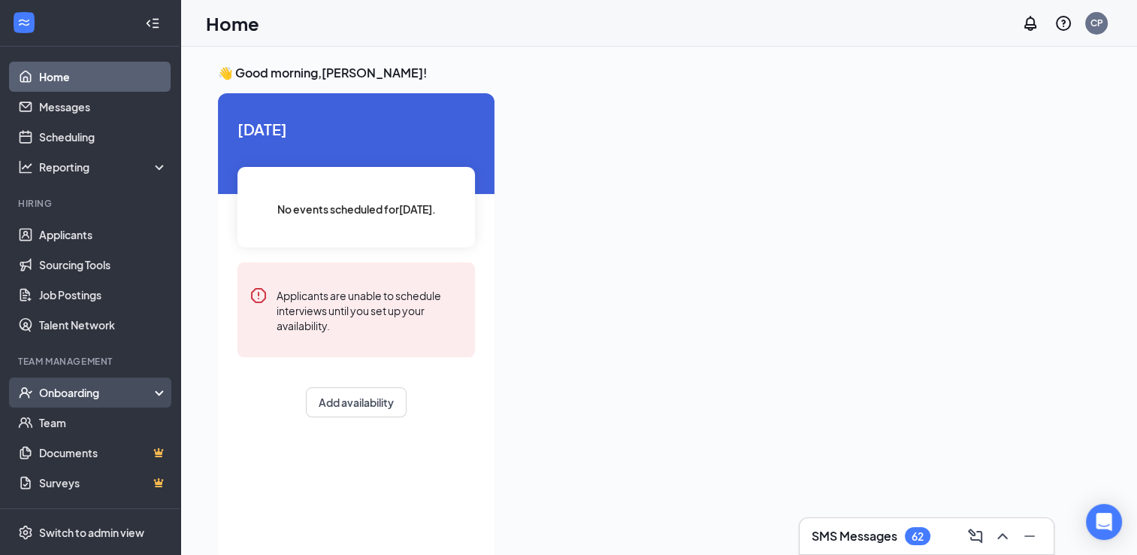
click at [88, 392] on div "Onboarding" at bounding box center [97, 392] width 116 height 15
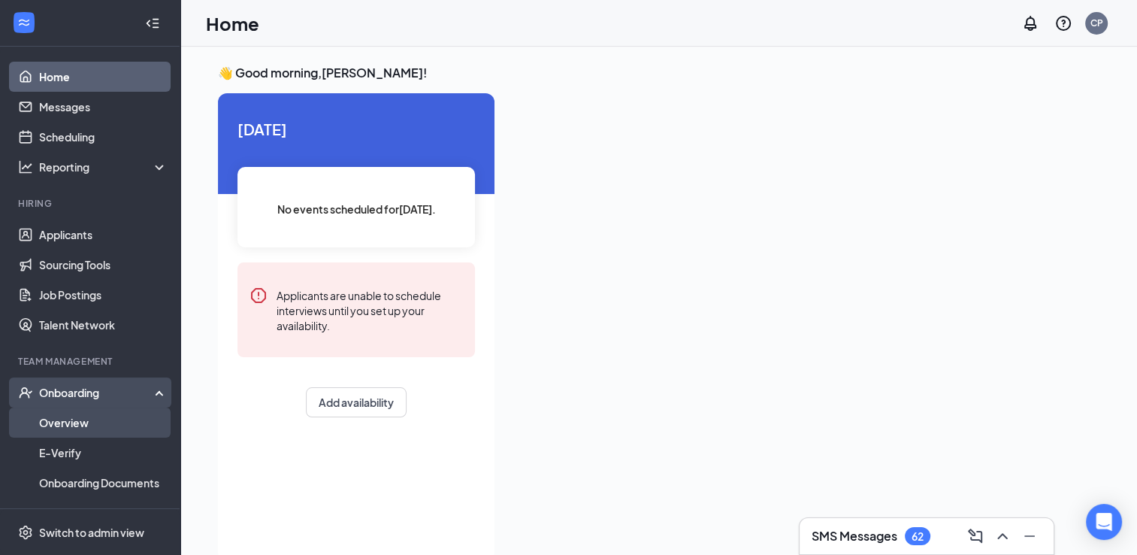
click at [84, 419] on link "Overview" at bounding box center [103, 422] width 129 height 30
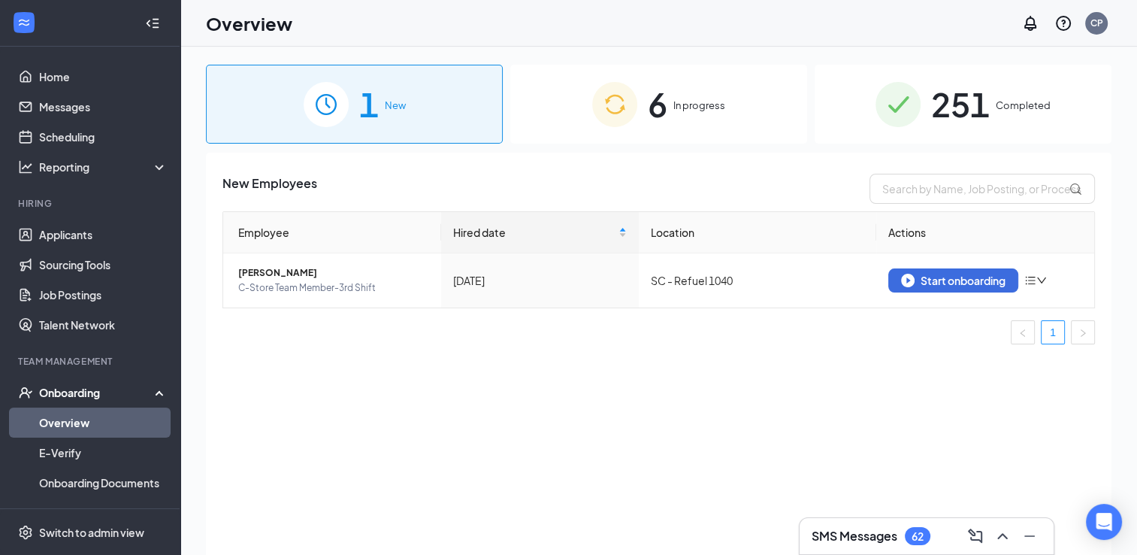
click at [713, 122] on div "6 In progress" at bounding box center [658, 104] width 297 height 79
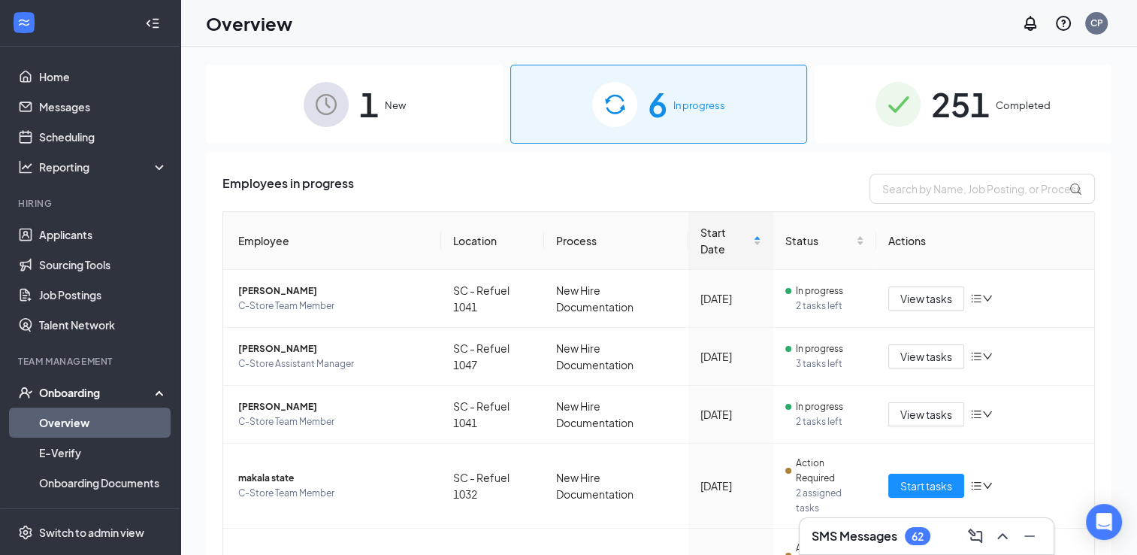
click at [362, 97] on span "1" at bounding box center [369, 104] width 20 height 52
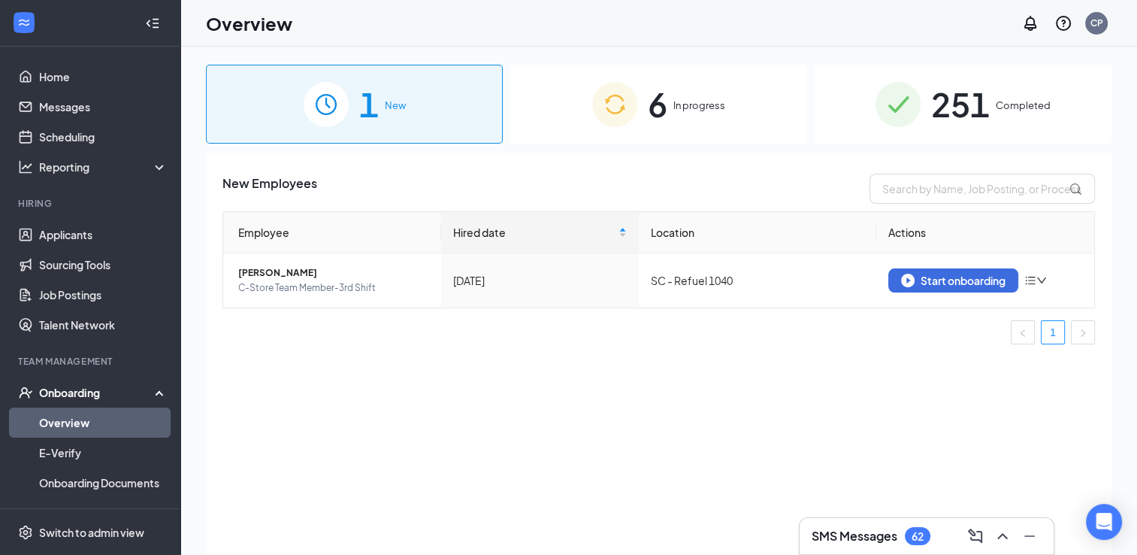
click at [699, 90] on div "6 In progress" at bounding box center [658, 104] width 297 height 79
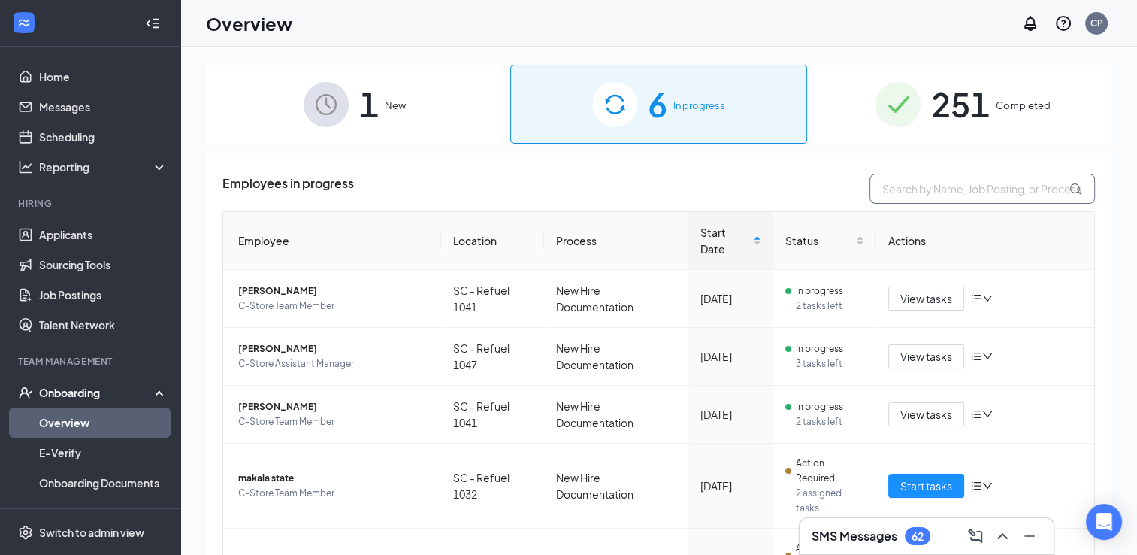
click at [943, 188] on input "text" at bounding box center [983, 189] width 226 height 30
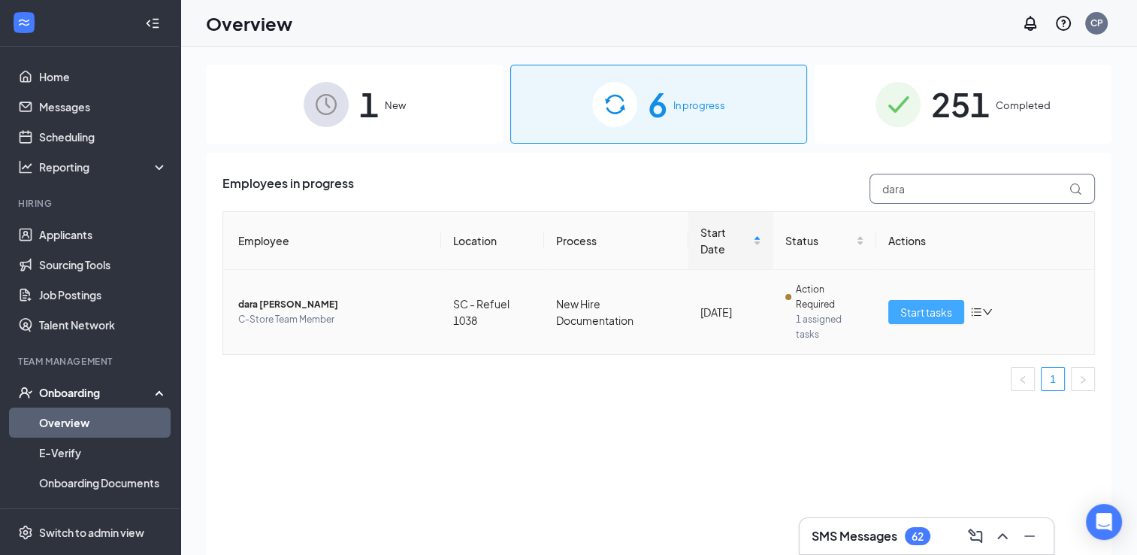
type input "dara"
click at [925, 313] on span "Start tasks" at bounding box center [927, 312] width 52 height 17
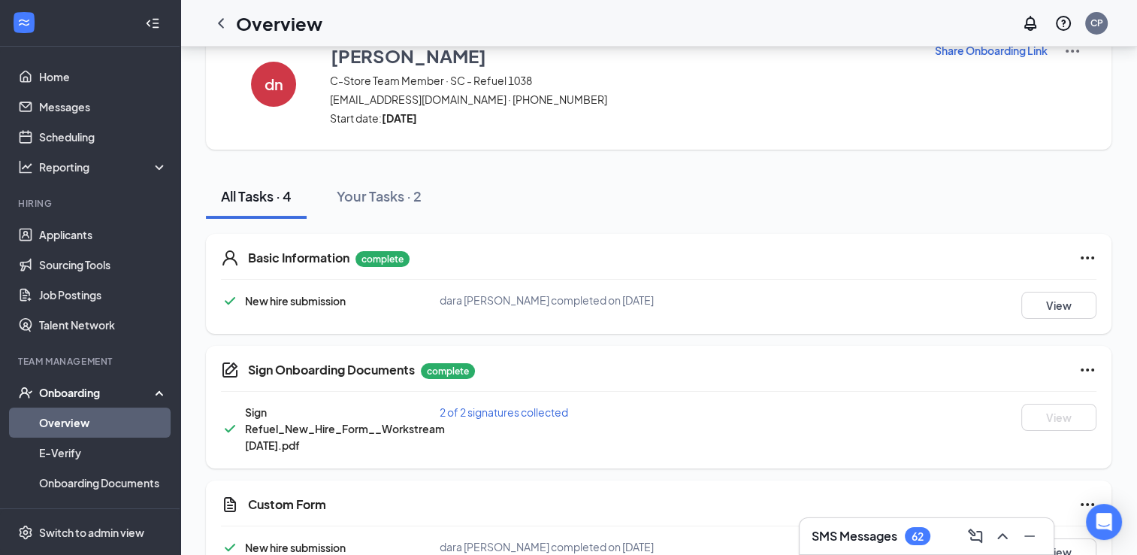
scroll to position [128, 0]
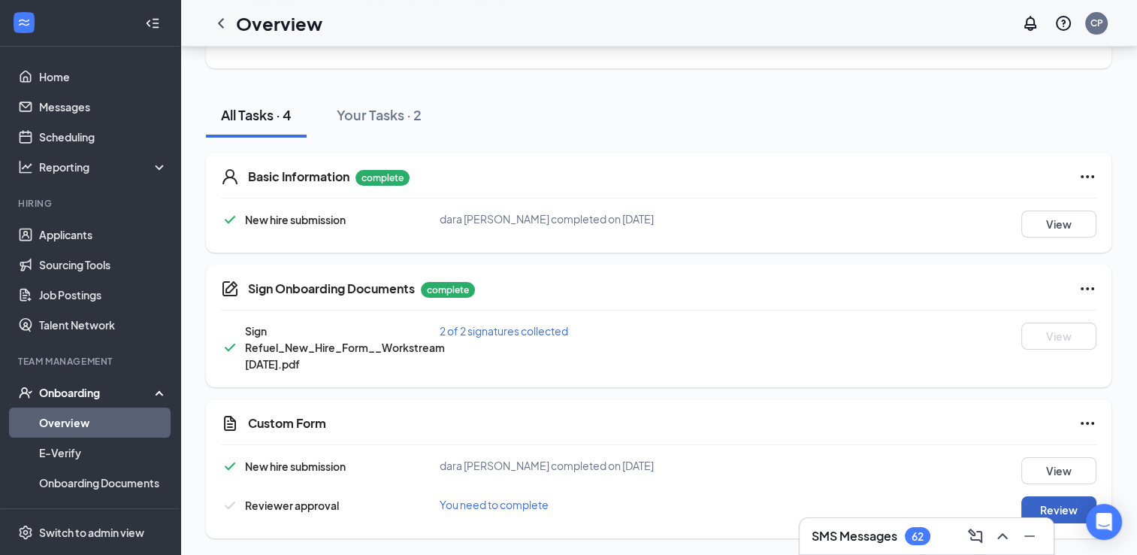
click at [1056, 507] on button "Review" at bounding box center [1059, 509] width 75 height 27
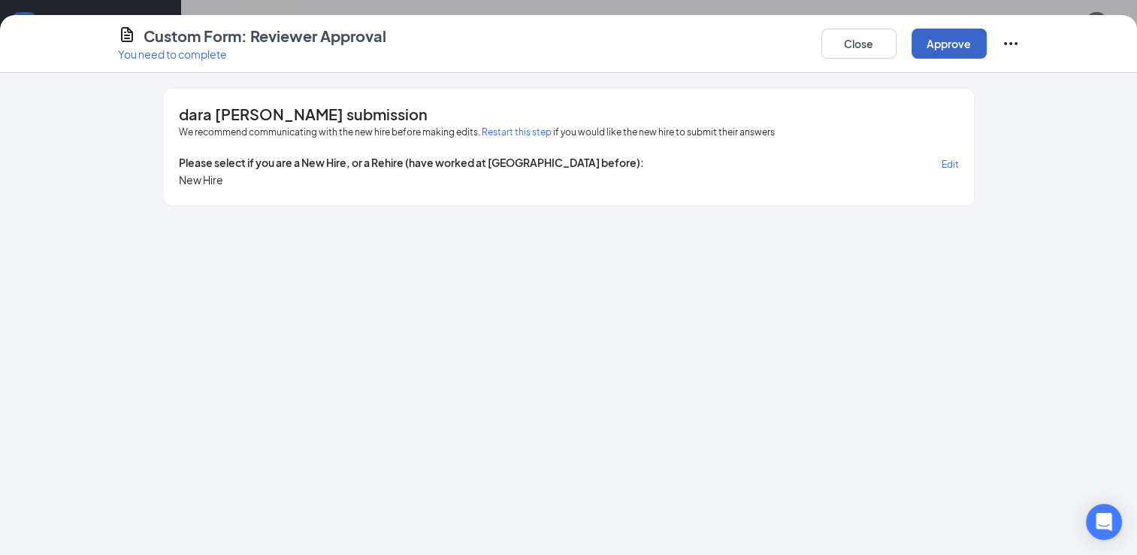
click at [953, 41] on button "Approve" at bounding box center [949, 44] width 75 height 30
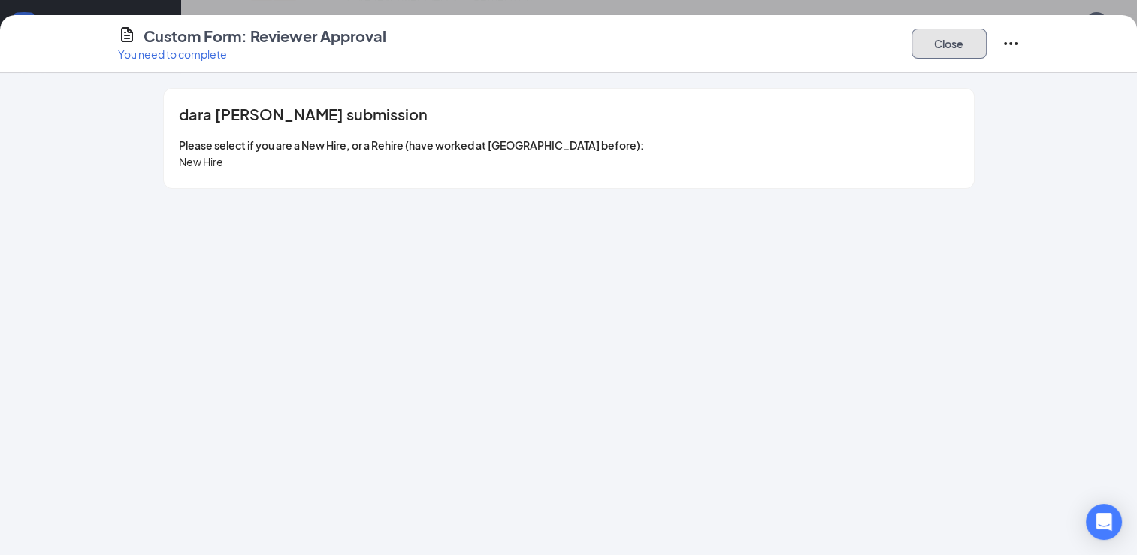
click at [935, 49] on button "Close" at bounding box center [949, 44] width 75 height 30
